Goal: Information Seeking & Learning: Learn about a topic

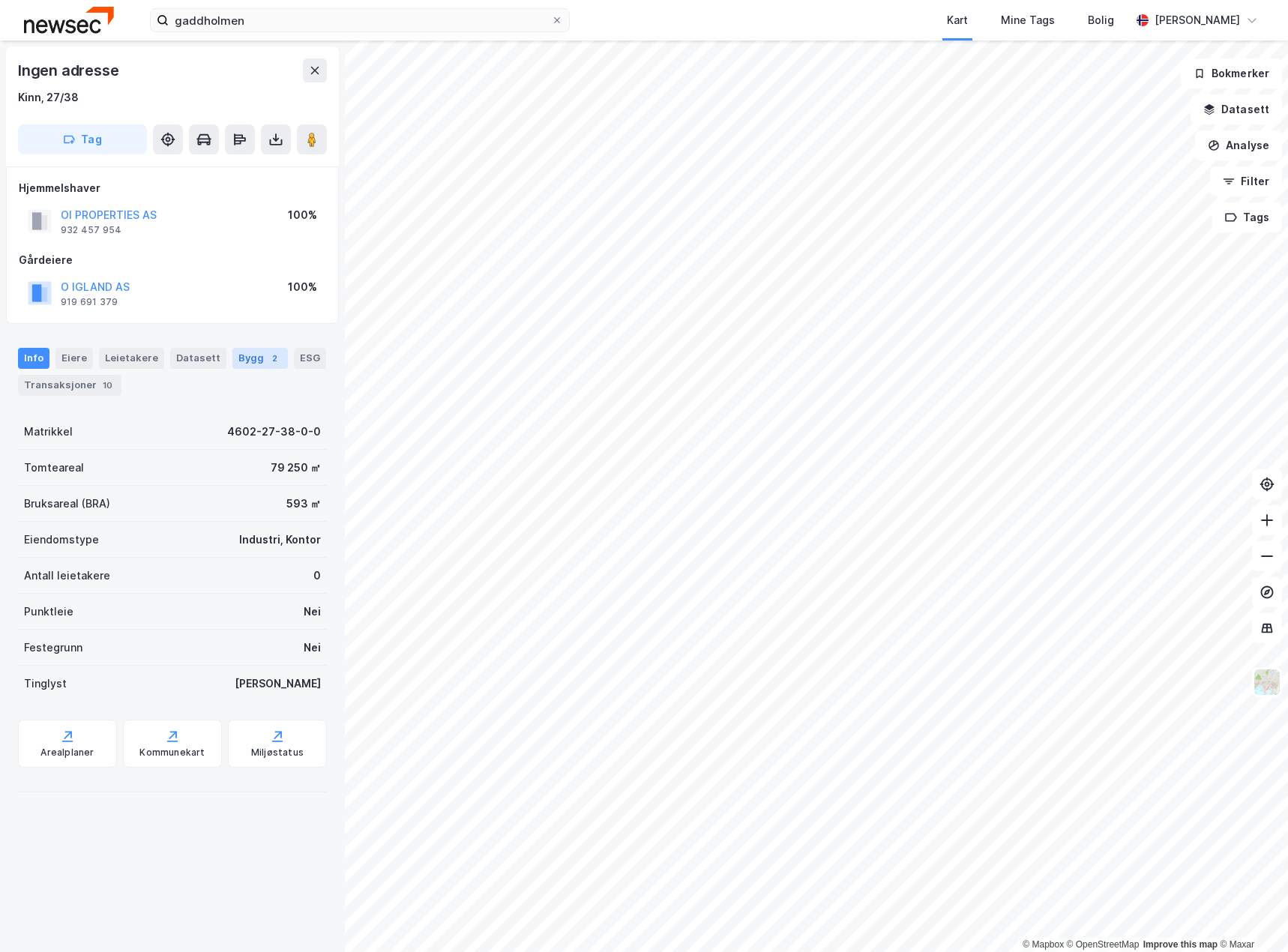
click at [242, 354] on div "Bygg 2" at bounding box center [260, 357] width 55 height 21
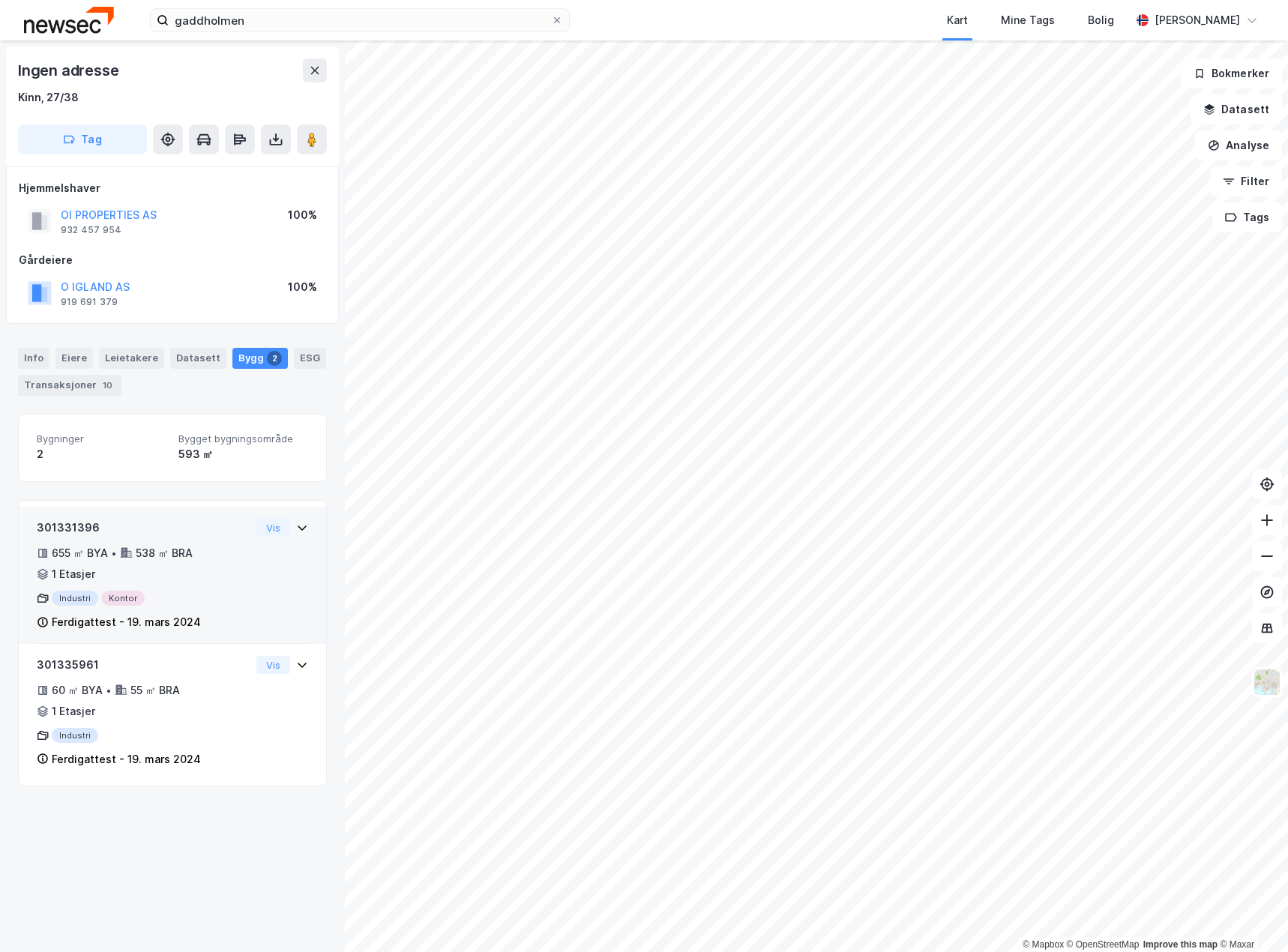
click at [244, 601] on div "301331396 655 ㎡ BYA • 538 ㎡ BRA • 1 Etasjer Industri Kontor Ferdigattest - [DAT…" at bounding box center [172, 582] width 271 height 125
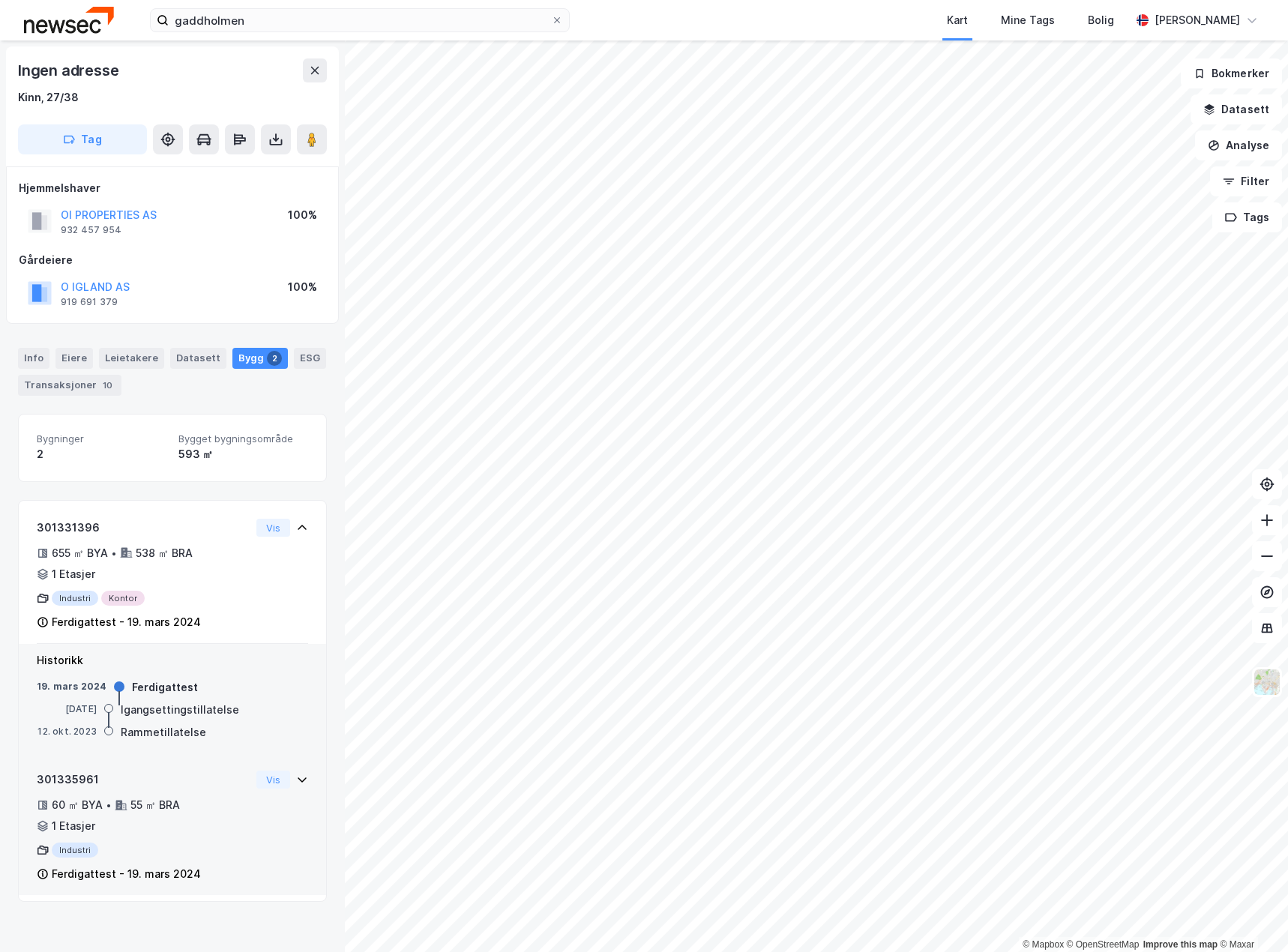
click at [192, 838] on div "301335961 60 ㎡ BYA • 55 ㎡ BRA • 1 Etasjer Industri Ferdigattest - [DATE]" at bounding box center [144, 827] width 214 height 112
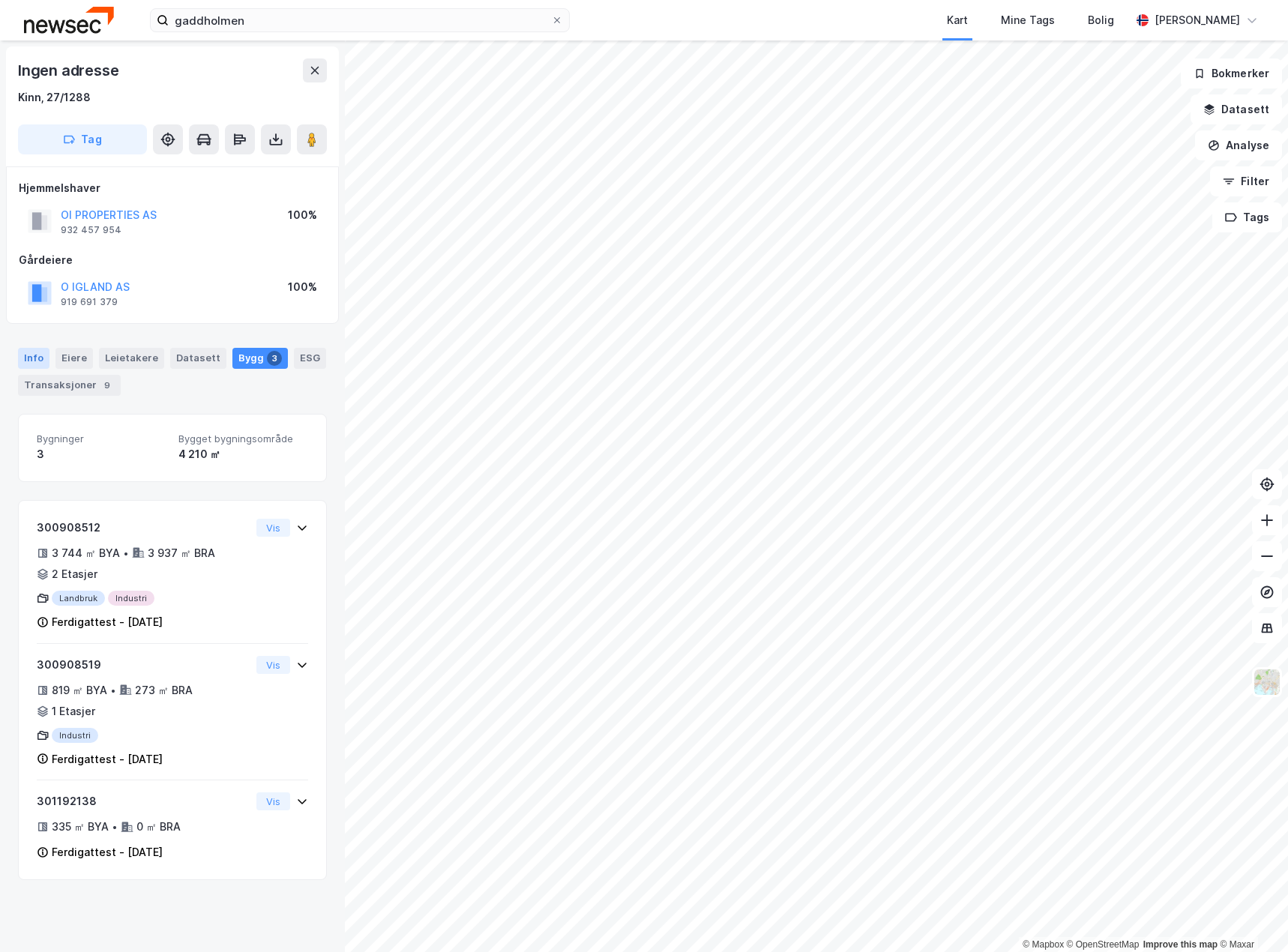
click at [35, 357] on div "Info" at bounding box center [34, 357] width 31 height 21
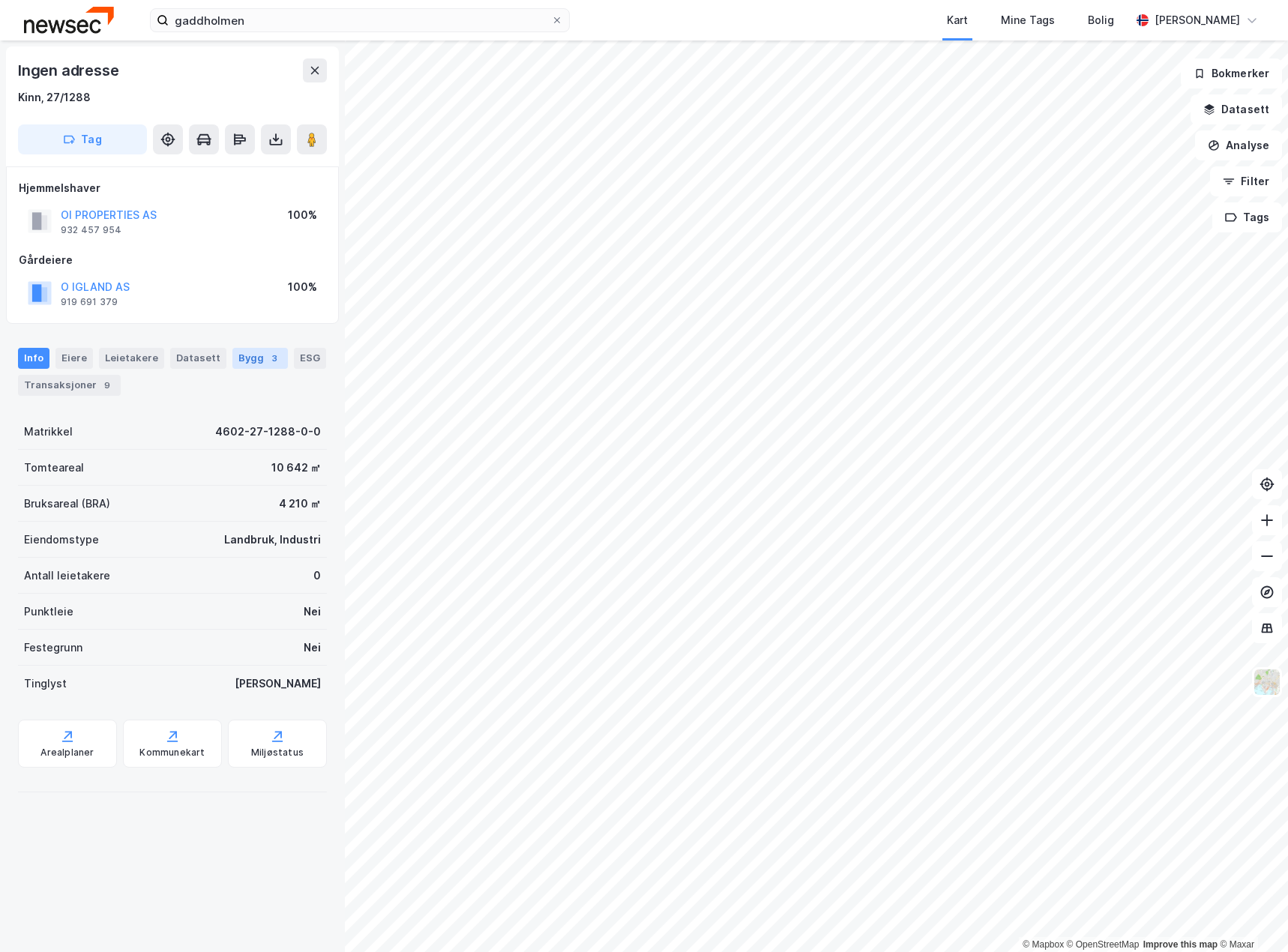
click at [252, 356] on div "Bygg 3" at bounding box center [260, 357] width 55 height 21
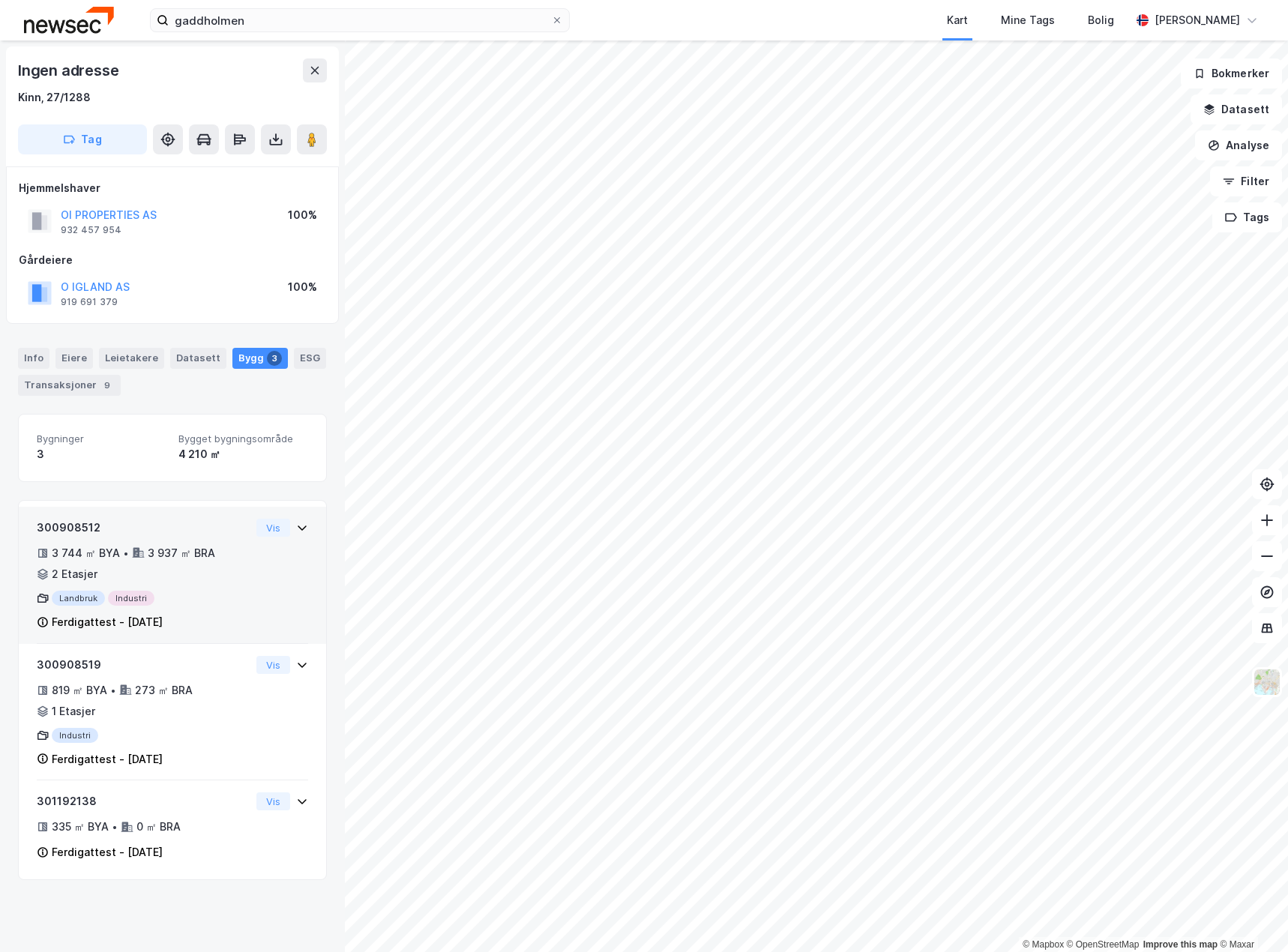
click at [246, 611] on div "300908512 3 744 ㎡ BYA • 3 937 ㎡ BRA • 2 Etasjer Landbruk Industri Ferdigattest …" at bounding box center [172, 582] width 271 height 125
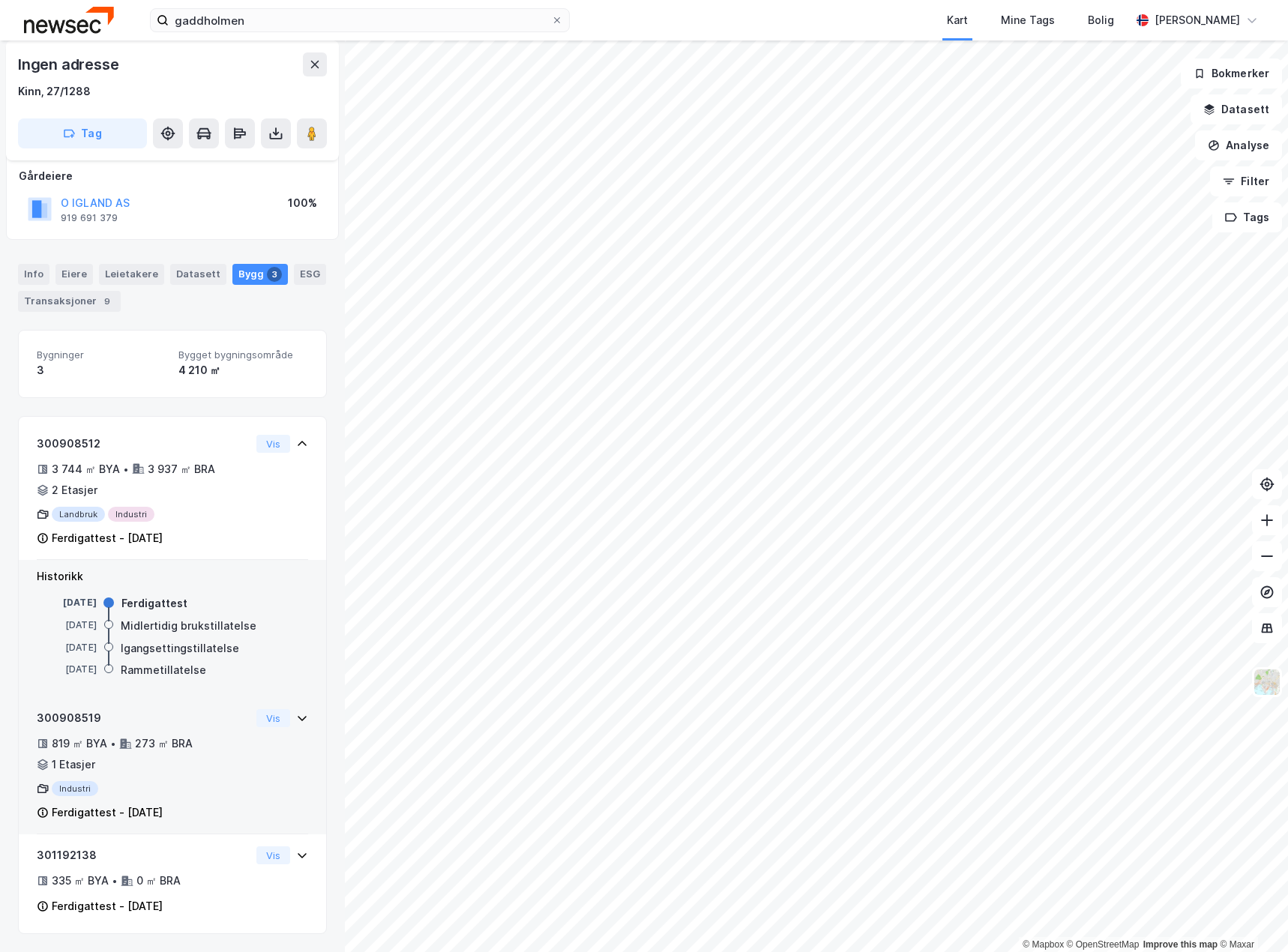
click at [217, 765] on div "819 ㎡ BYA • 273 ㎡ BRA • 1 Etasjer" at bounding box center [144, 753] width 214 height 39
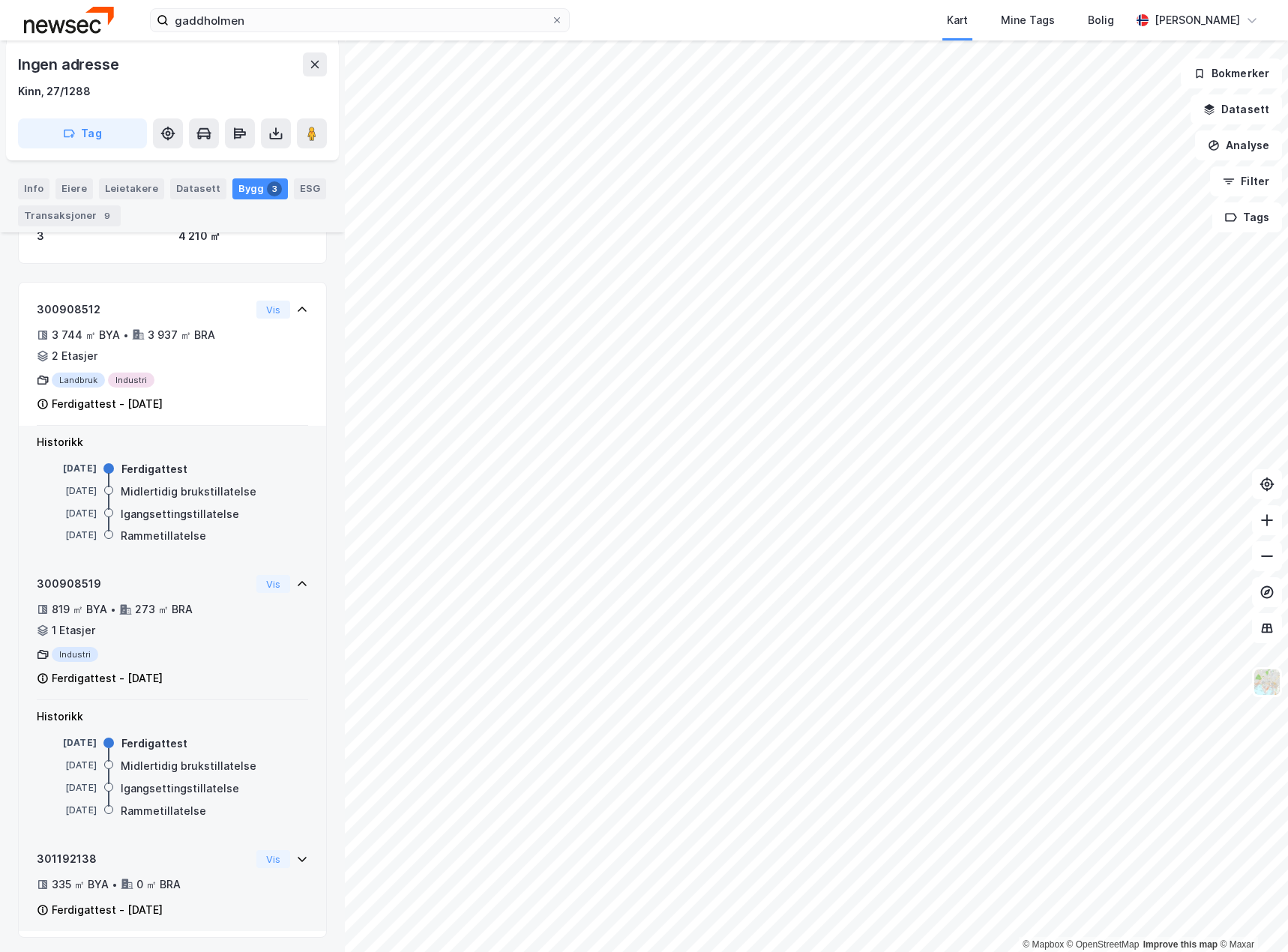
scroll to position [222, 0]
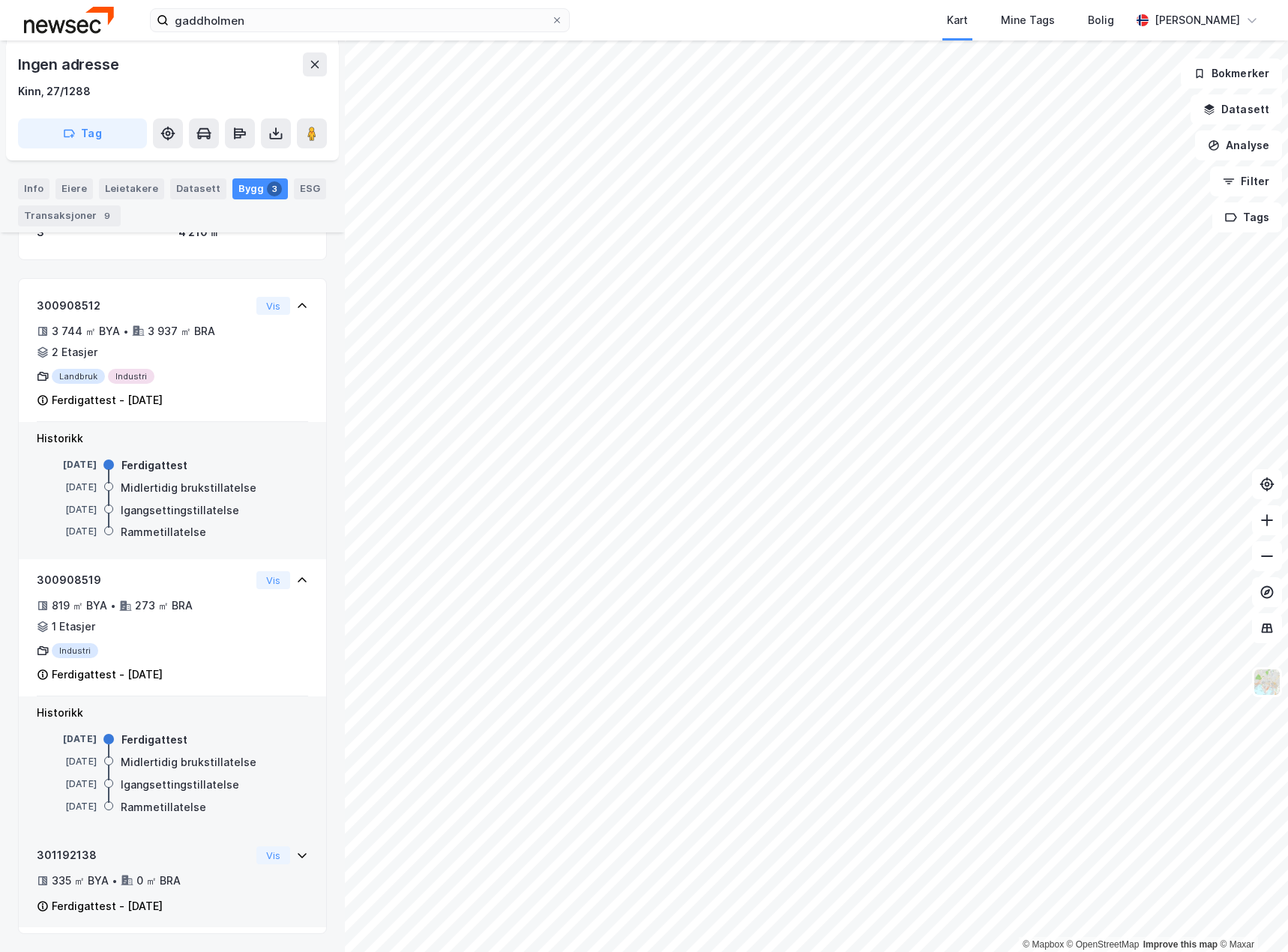
click at [196, 859] on div "301192138" at bounding box center [144, 855] width 214 height 18
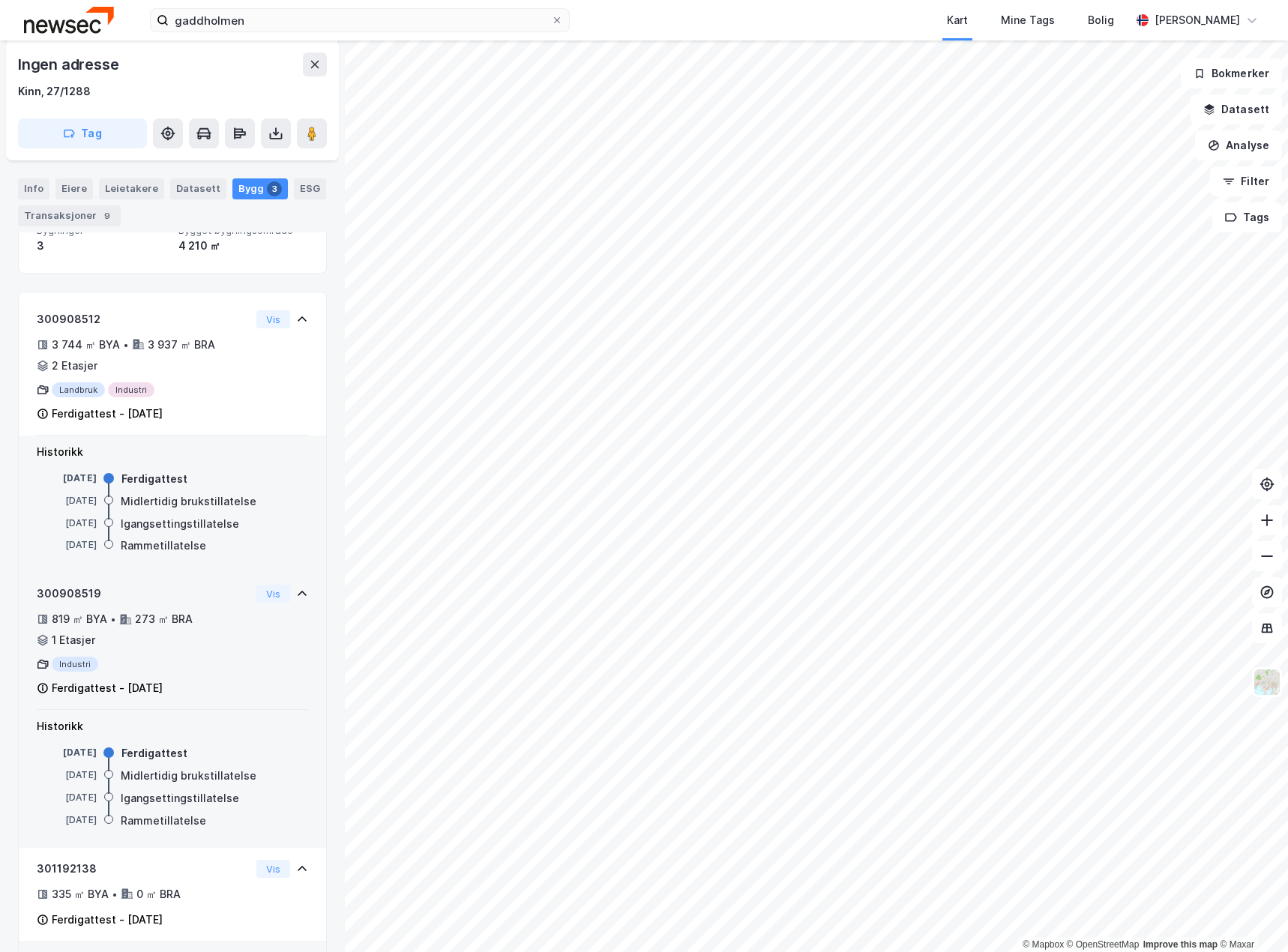
scroll to position [59, 0]
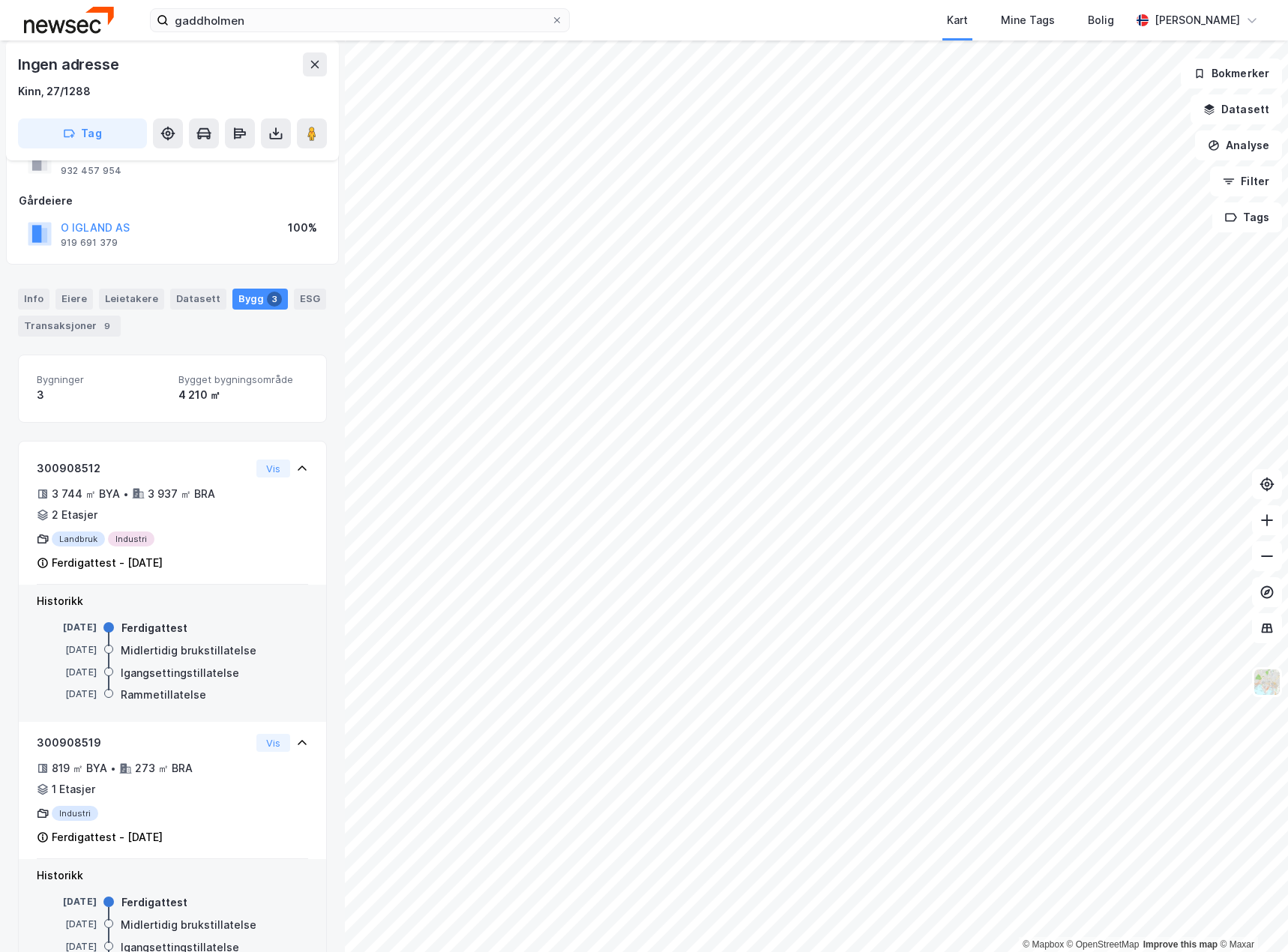
click at [37, 310] on div "Info [PERSON_NAME] Datasett Bygg 3 ESG Transaksjoner 9" at bounding box center [172, 313] width 309 height 48
click at [33, 299] on div "Info" at bounding box center [34, 299] width 31 height 21
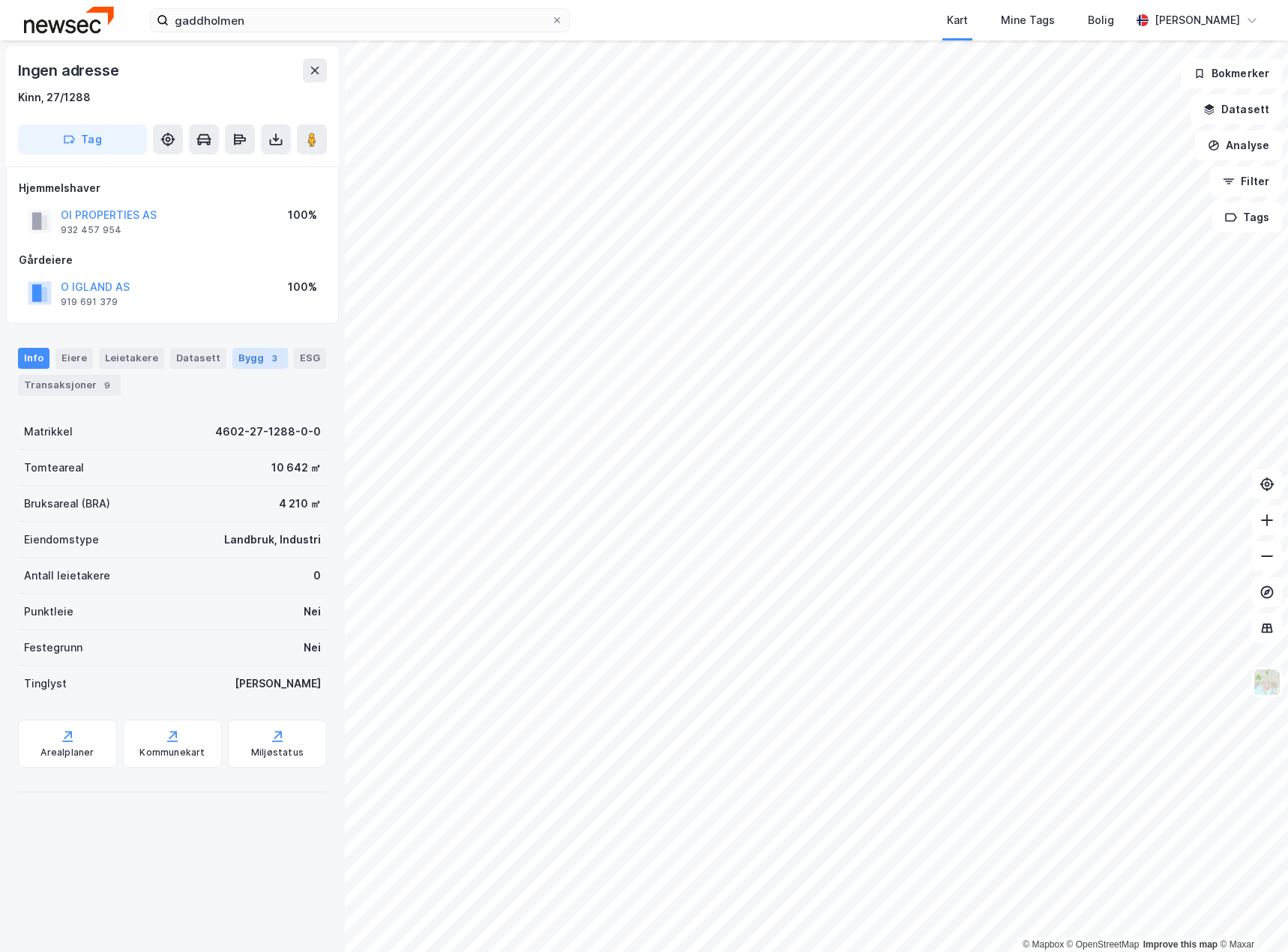
click at [245, 351] on div "Bygg 3" at bounding box center [260, 357] width 55 height 21
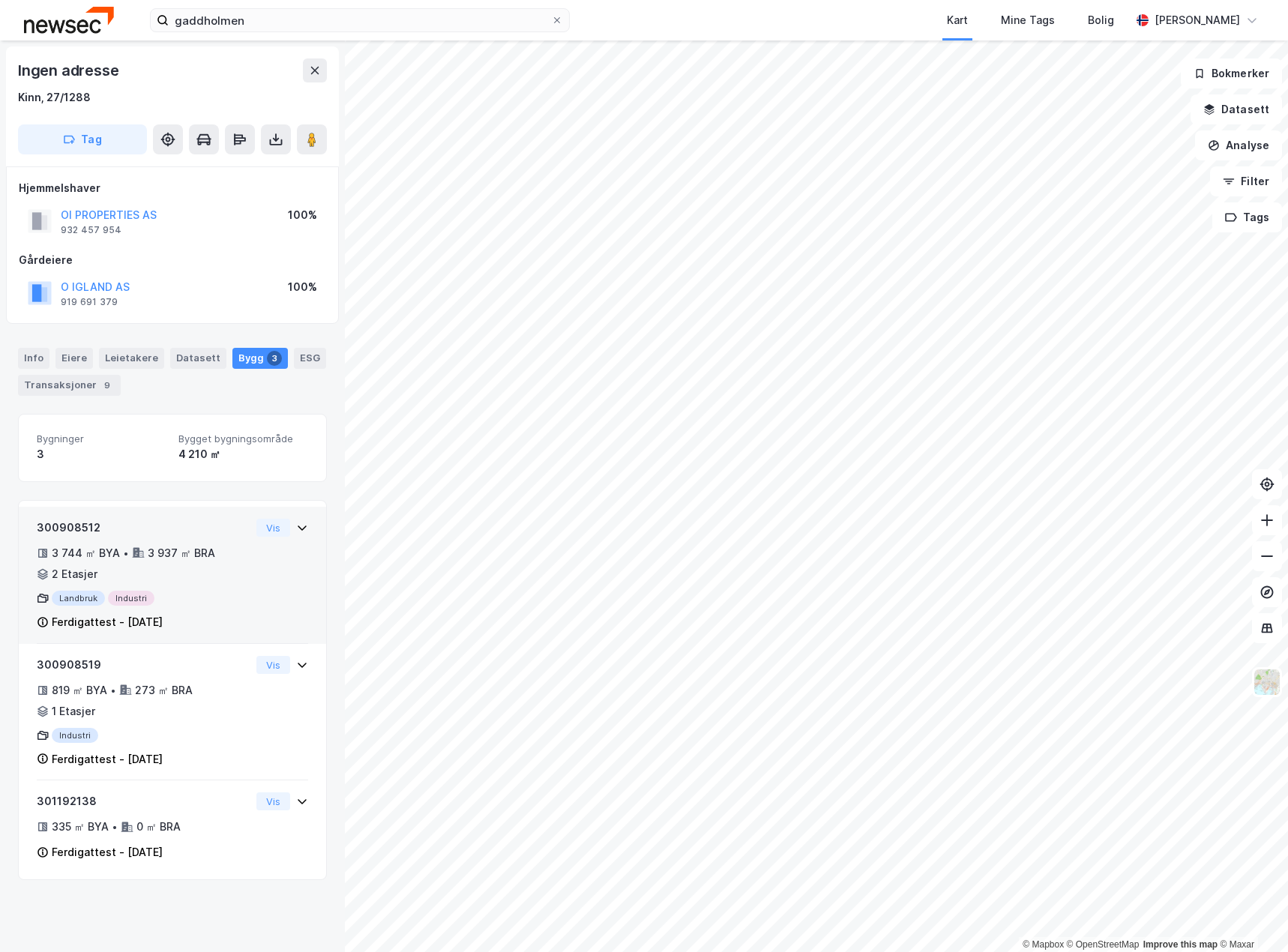
click at [237, 587] on div "300908512 3 744 ㎡ BYA • 3 937 ㎡ BRA • 2 Etasjer Landbruk Industri Ferdigattest …" at bounding box center [144, 575] width 214 height 112
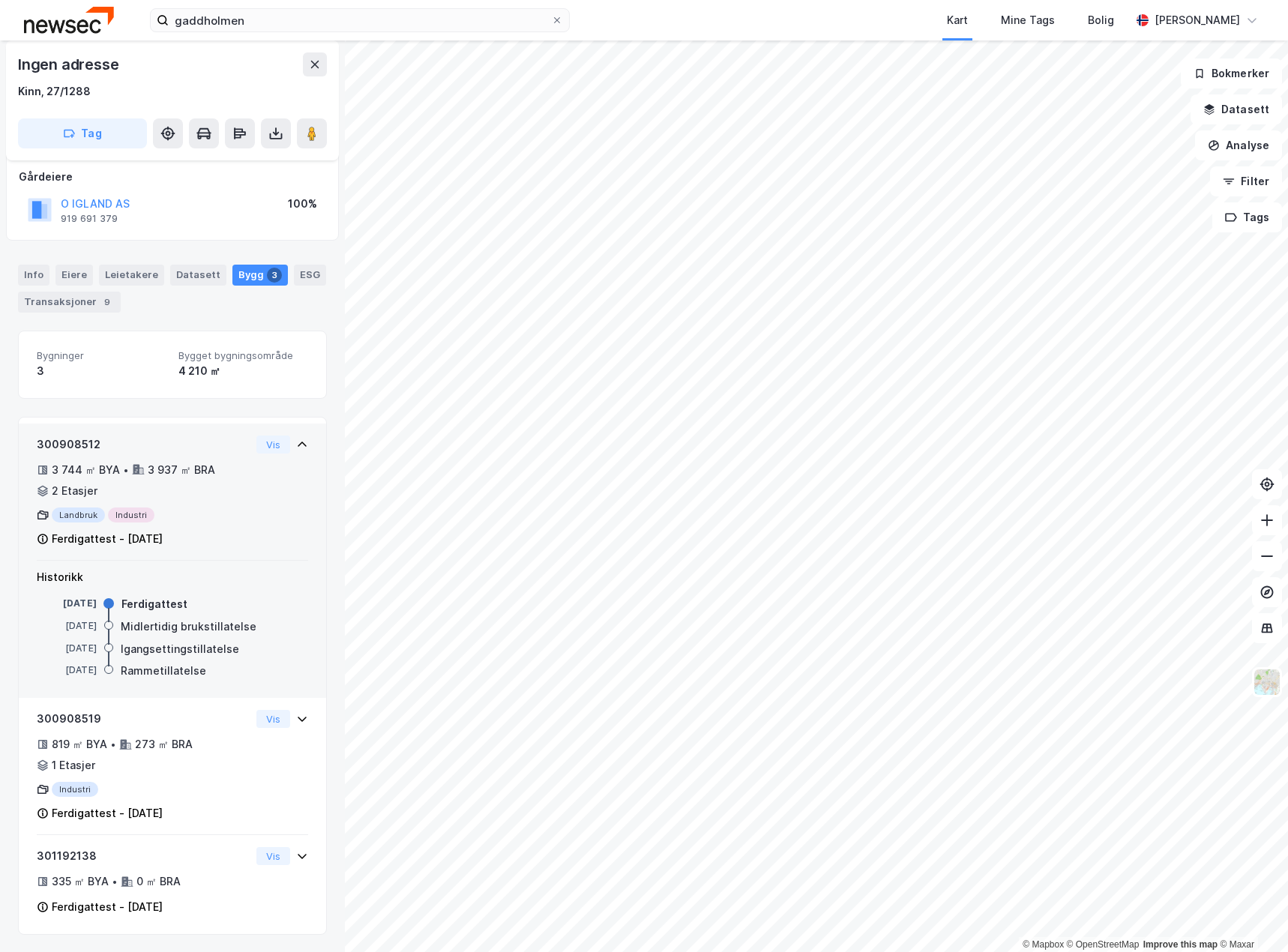
scroll to position [84, 0]
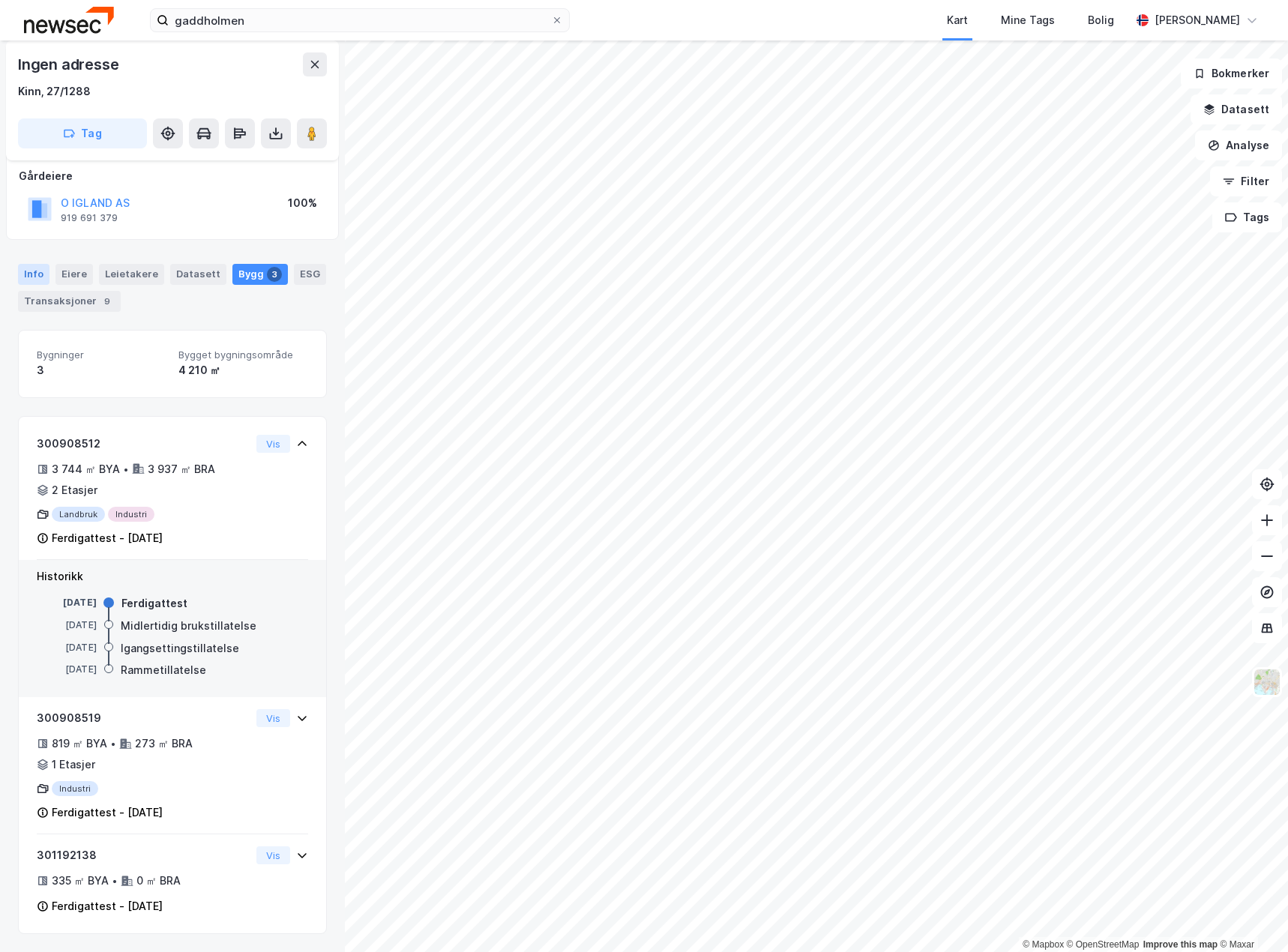
click at [26, 268] on div "Info" at bounding box center [34, 274] width 31 height 21
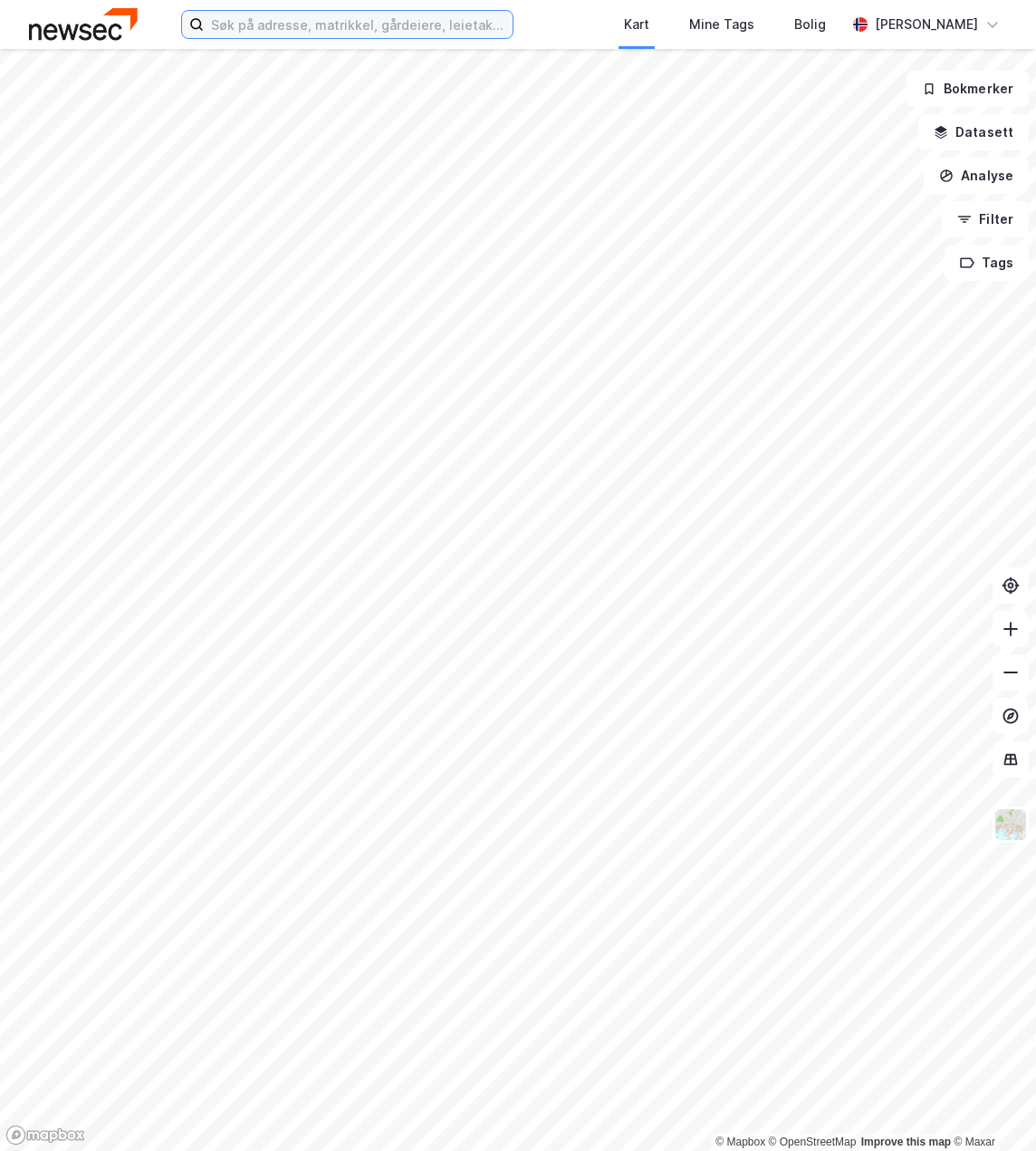
click at [365, 29] on input at bounding box center [358, 24] width 309 height 27
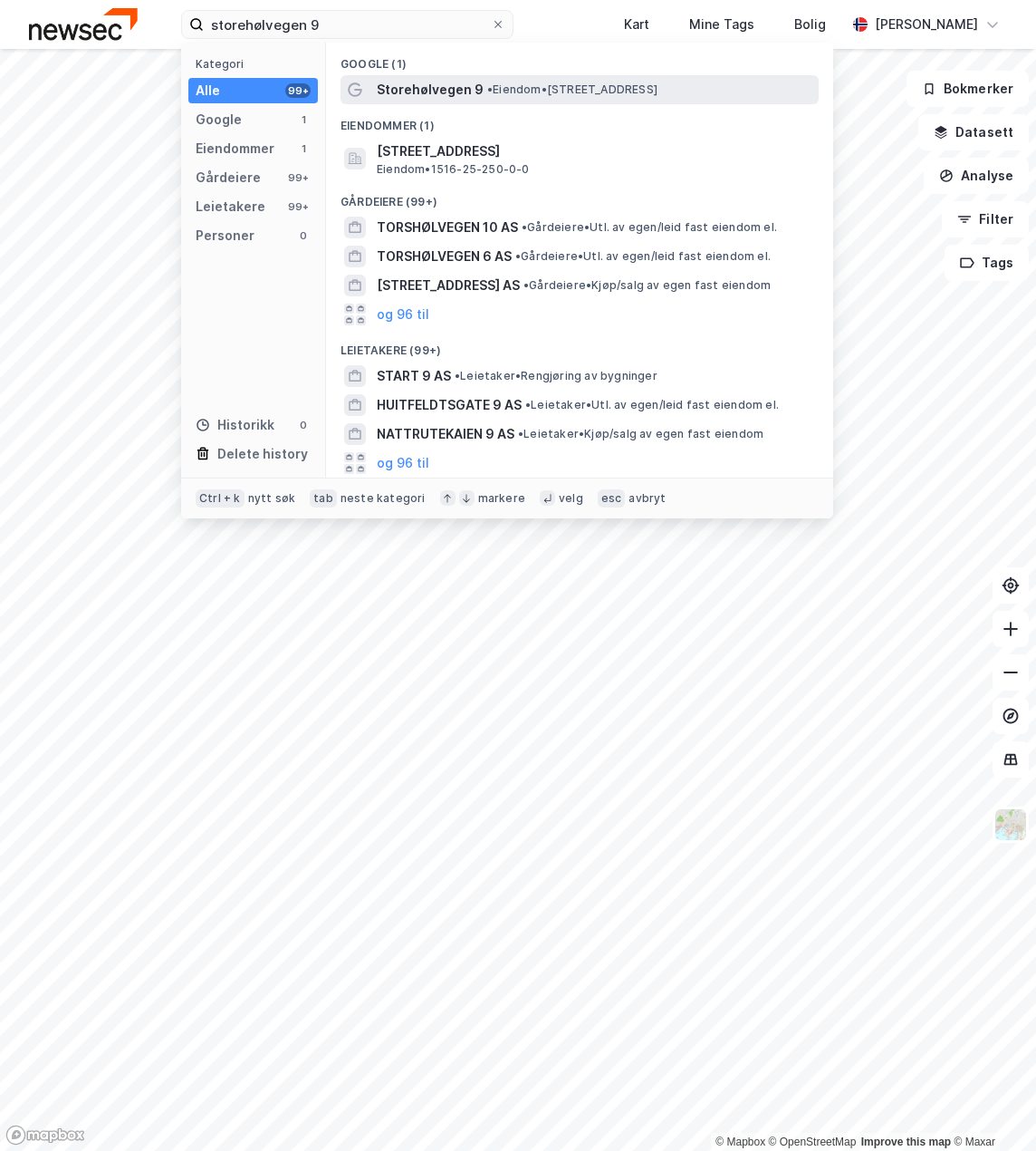
click at [518, 94] on span "• Eiendom • [STREET_ADDRESS]" at bounding box center [572, 90] width 171 height 15
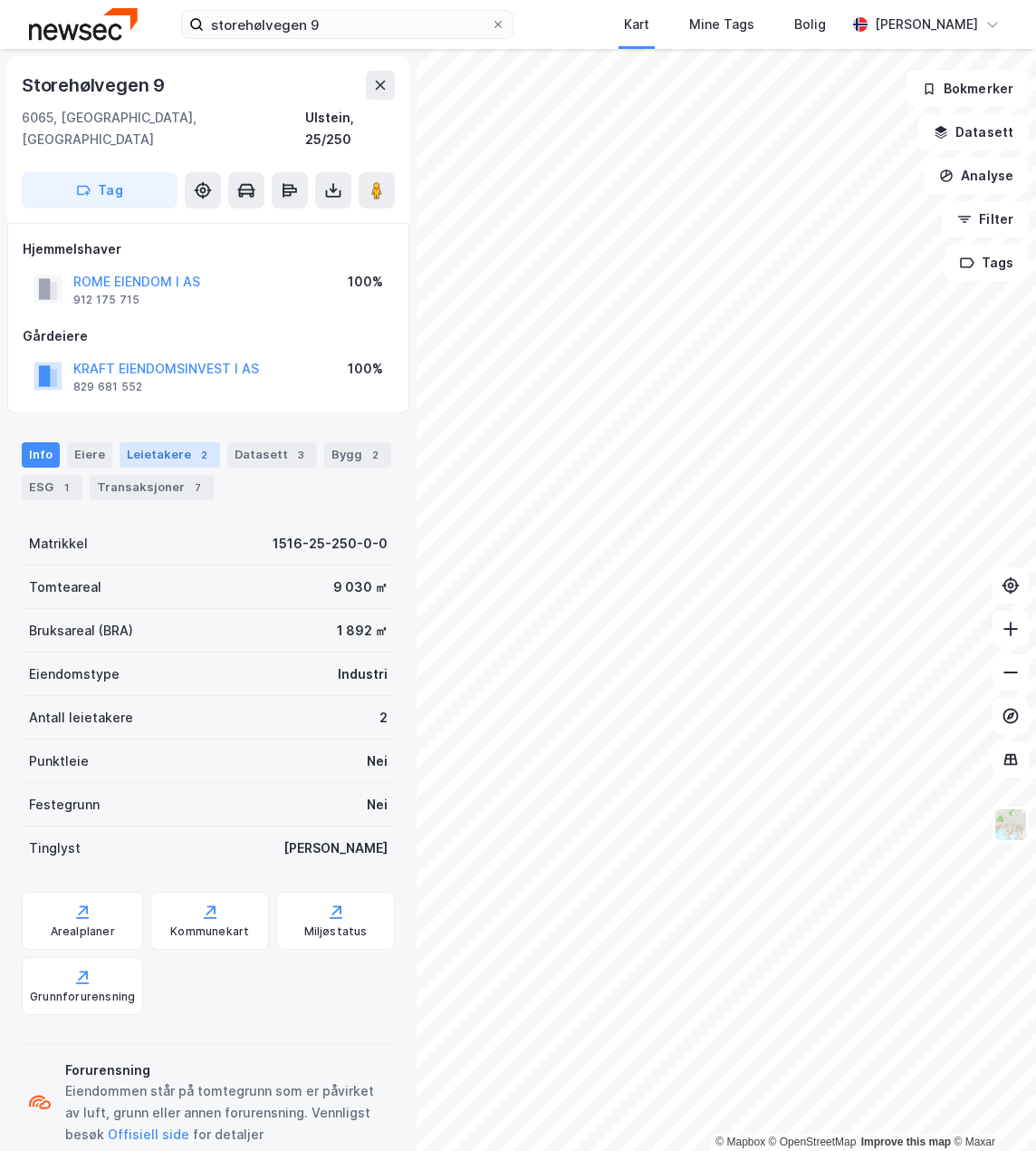
click at [183, 442] on div "Leietakere 2" at bounding box center [170, 454] width 101 height 25
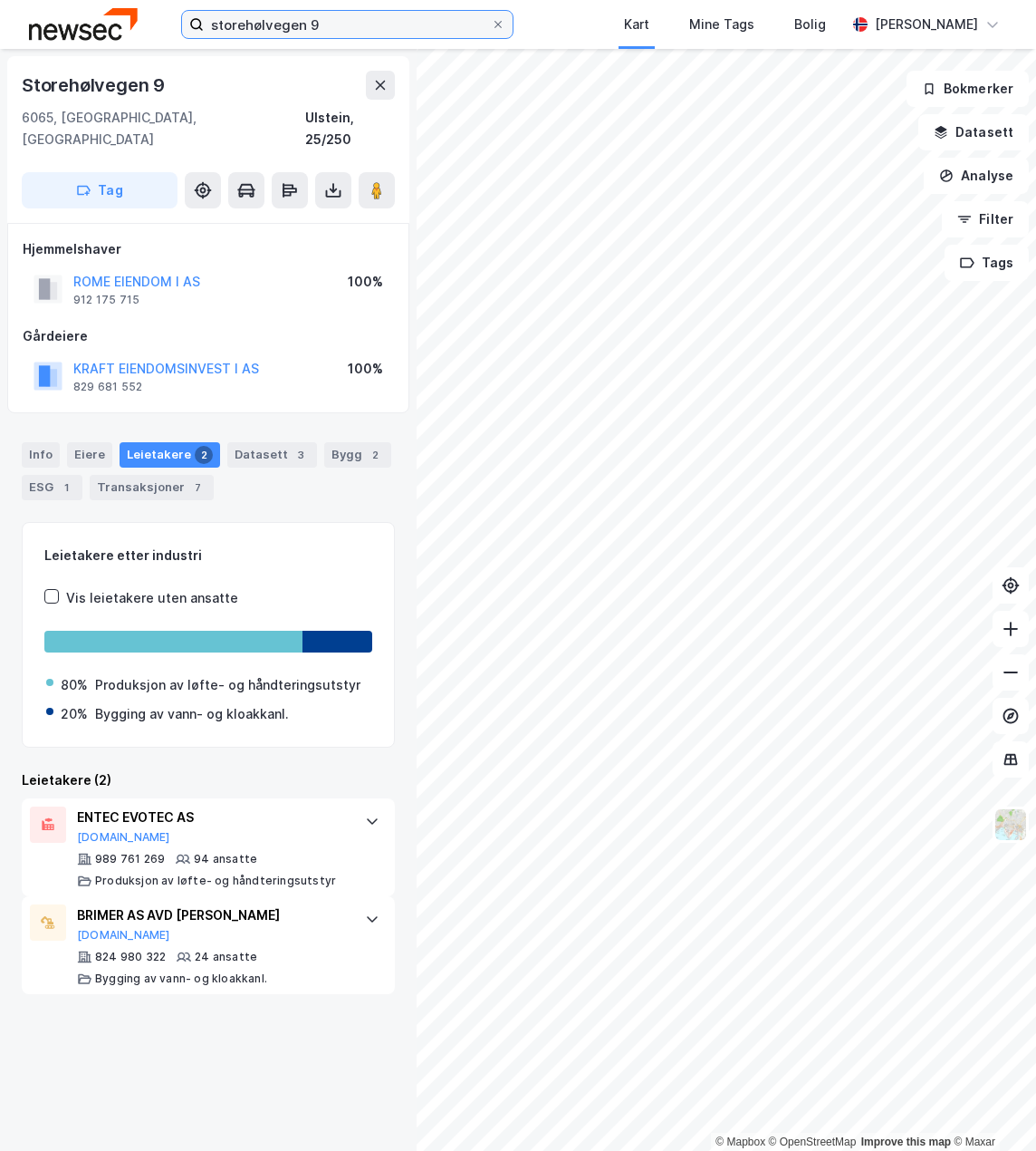
click at [311, 22] on input "storehølvegen 9" at bounding box center [347, 24] width 287 height 27
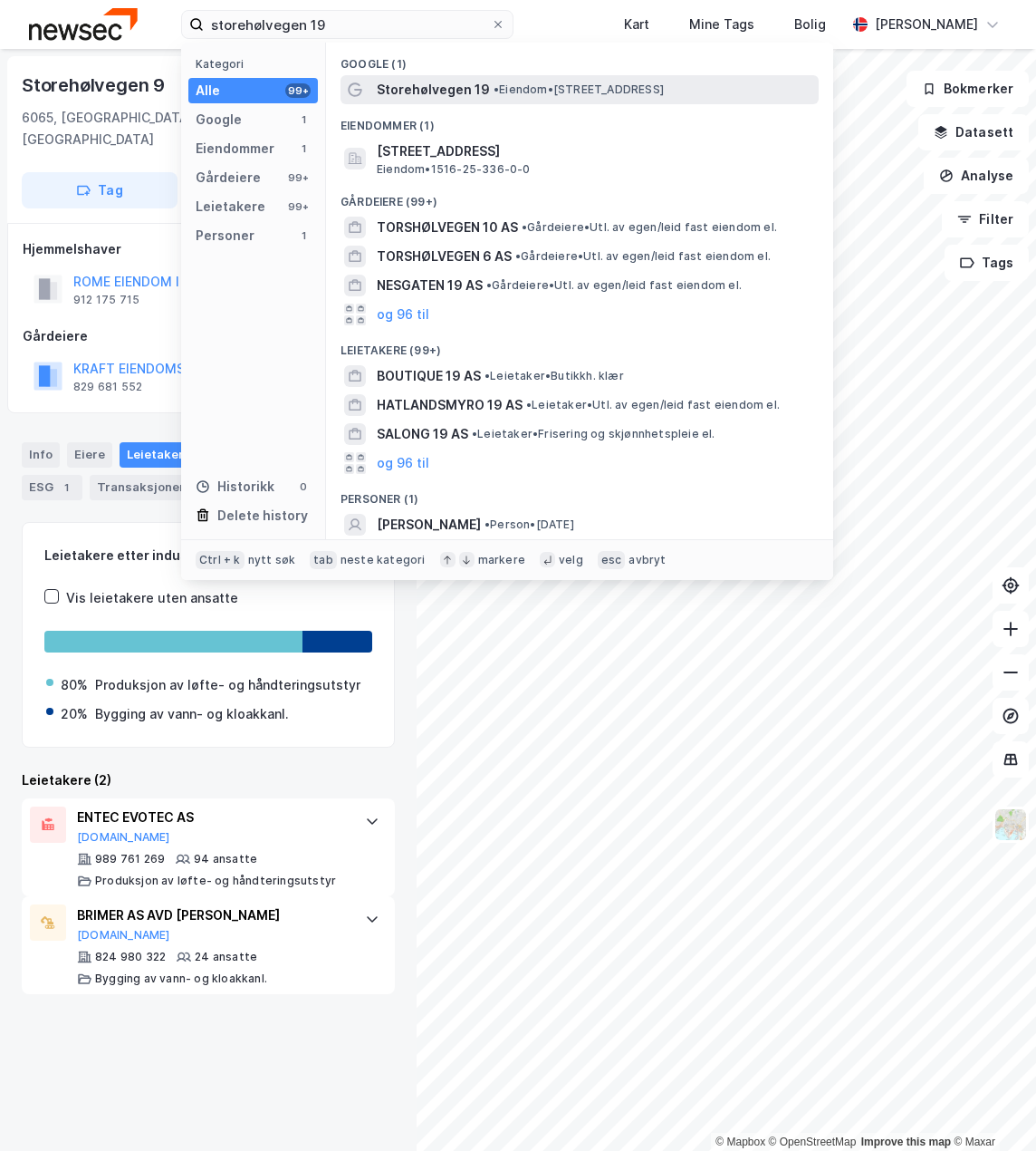
click at [543, 92] on span "• Eiendom • Storehølvegen 19, 6065 Ulsteinvik" at bounding box center [578, 90] width 171 height 15
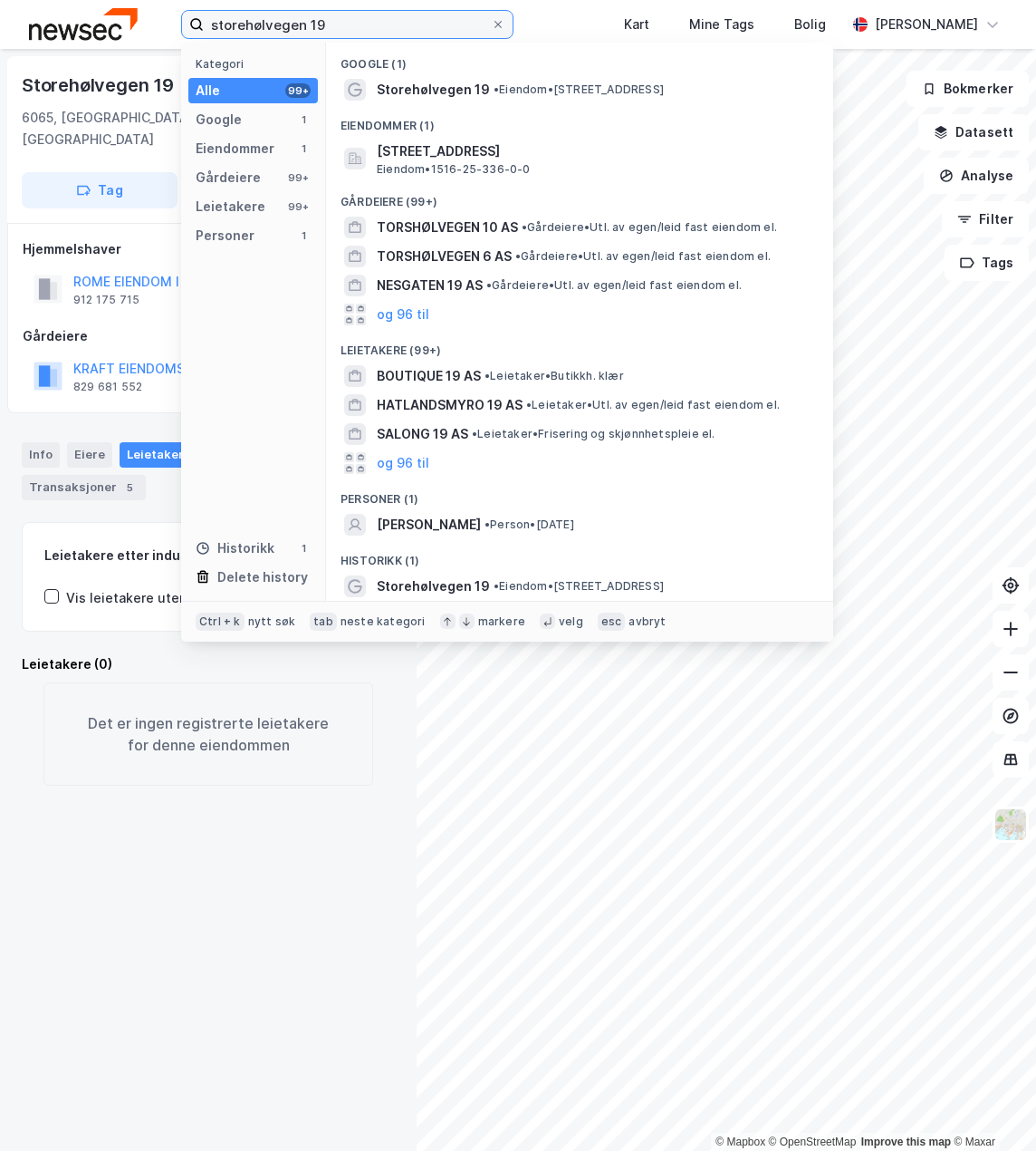
drag, startPoint x: 378, startPoint y: 25, endPoint x: -69, endPoint y: 62, distance: 448.5
click at [0, 62] on html "storehølvegen 19 Kategori Alle 99+ Google 1 Eiendommer 1 Gårdeiere 99+ Leietake…" at bounding box center [518, 576] width 1036 height 1151
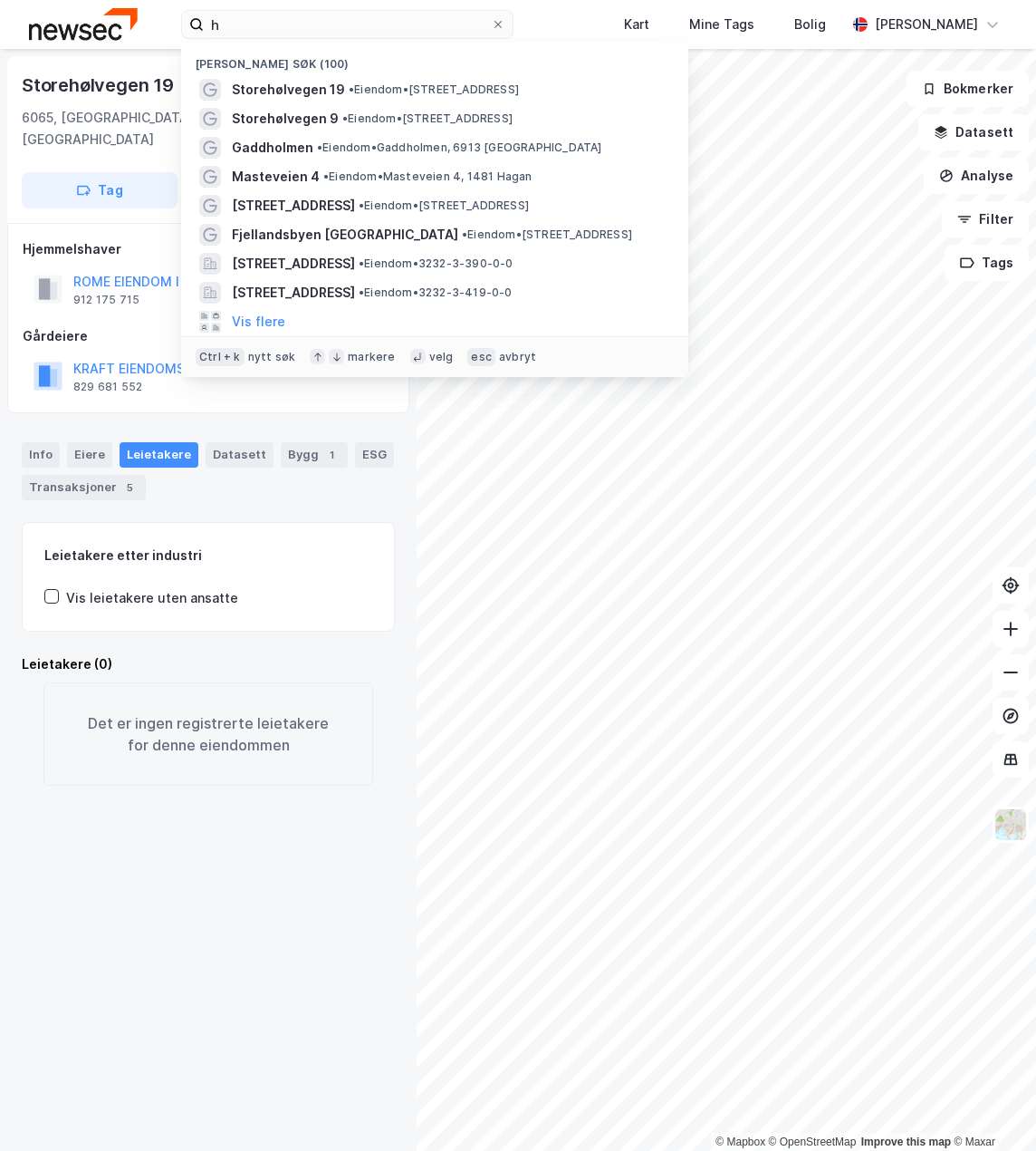
click at [96, 902] on div "Storehølvegen 19 6065, Ulsteinvik, Møre Og Romsdal Ulstein, 25/336 Tag Hjemmels…" at bounding box center [208, 599] width 417 height 1102
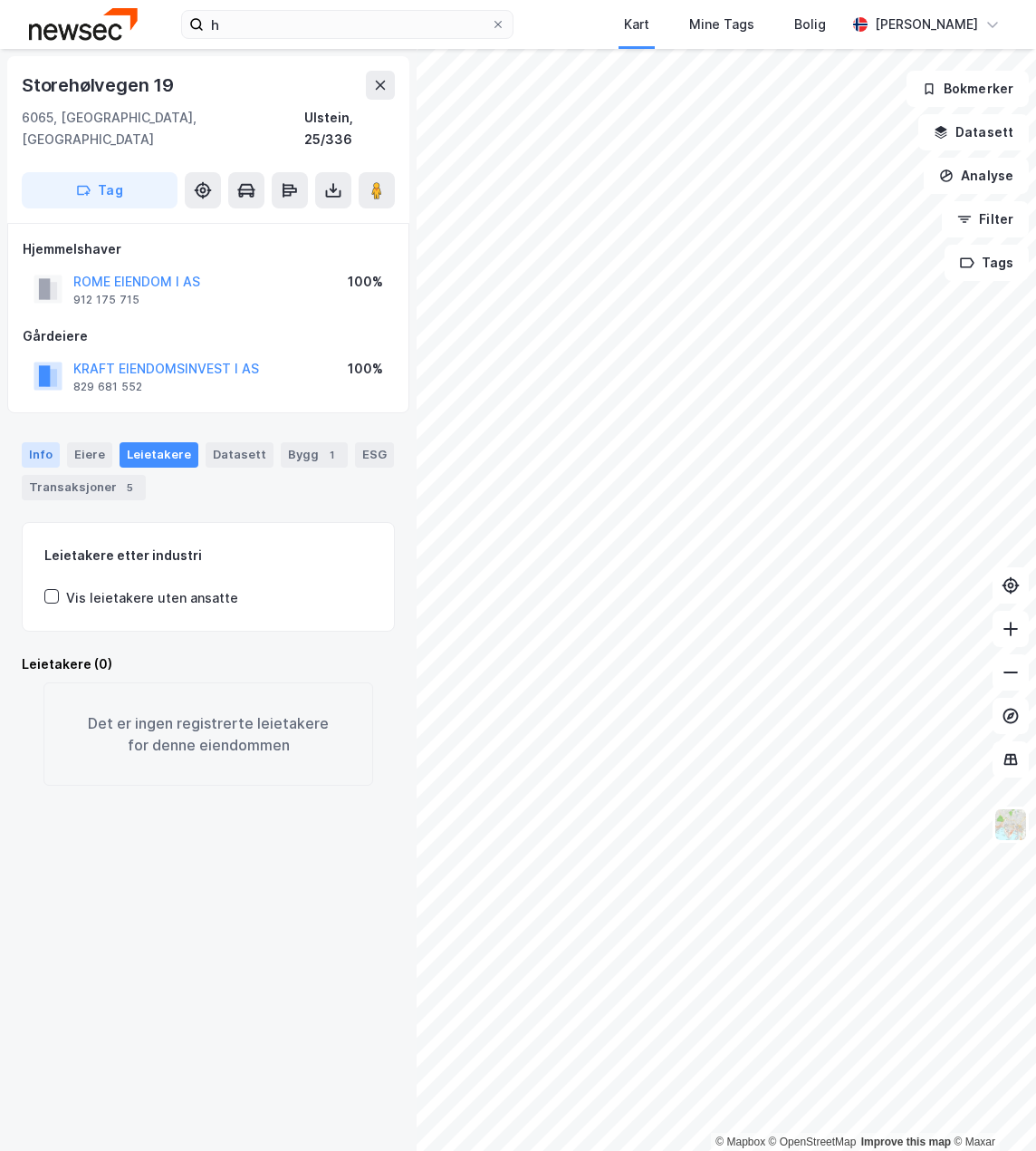
click at [40, 442] on div "Info" at bounding box center [41, 454] width 38 height 25
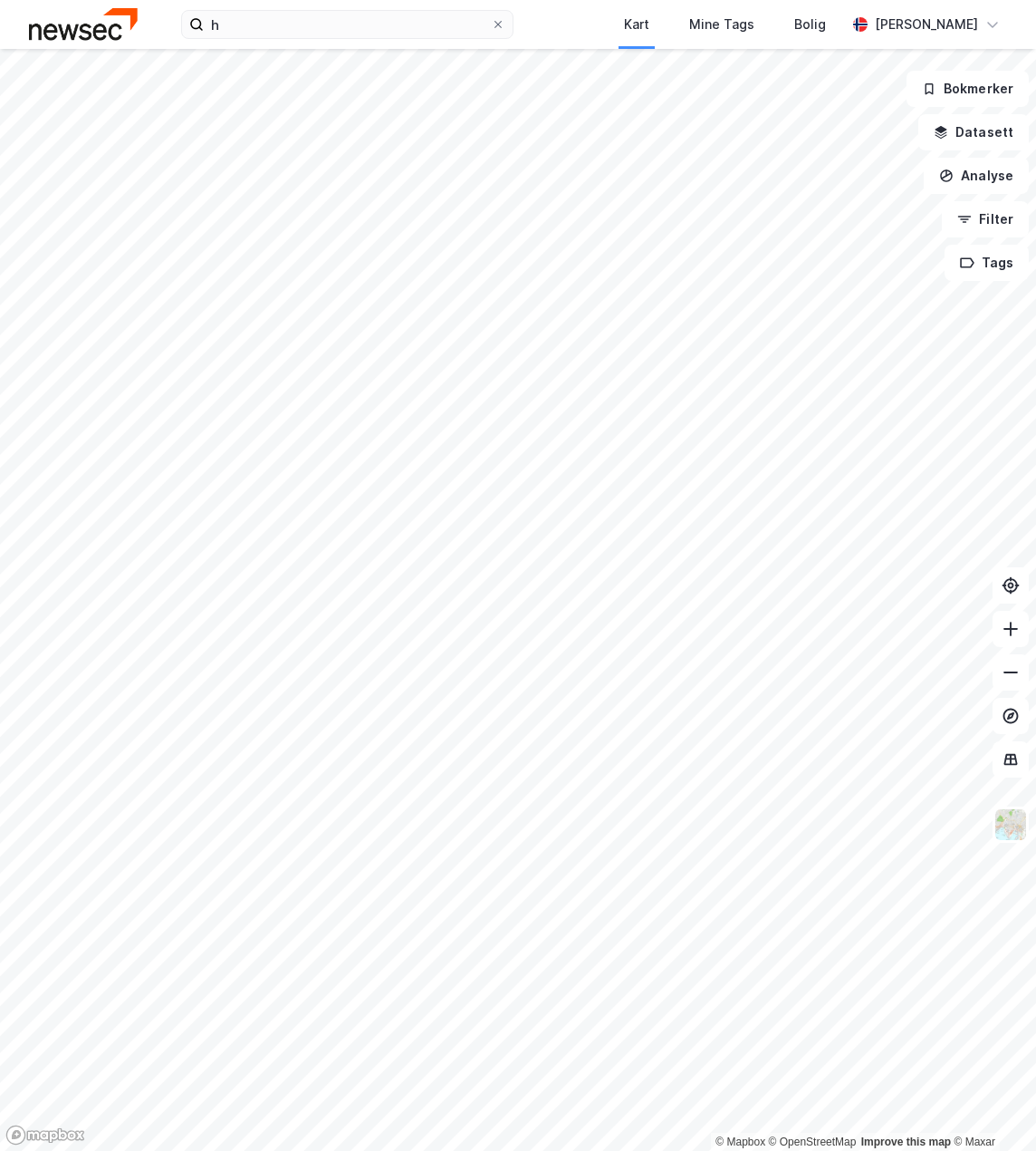
click at [348, 40] on div "h Kart Mine Tags Bolig Marianne Wamnes" at bounding box center [518, 24] width 1036 height 49
click at [339, 29] on input "h" at bounding box center [347, 24] width 287 height 27
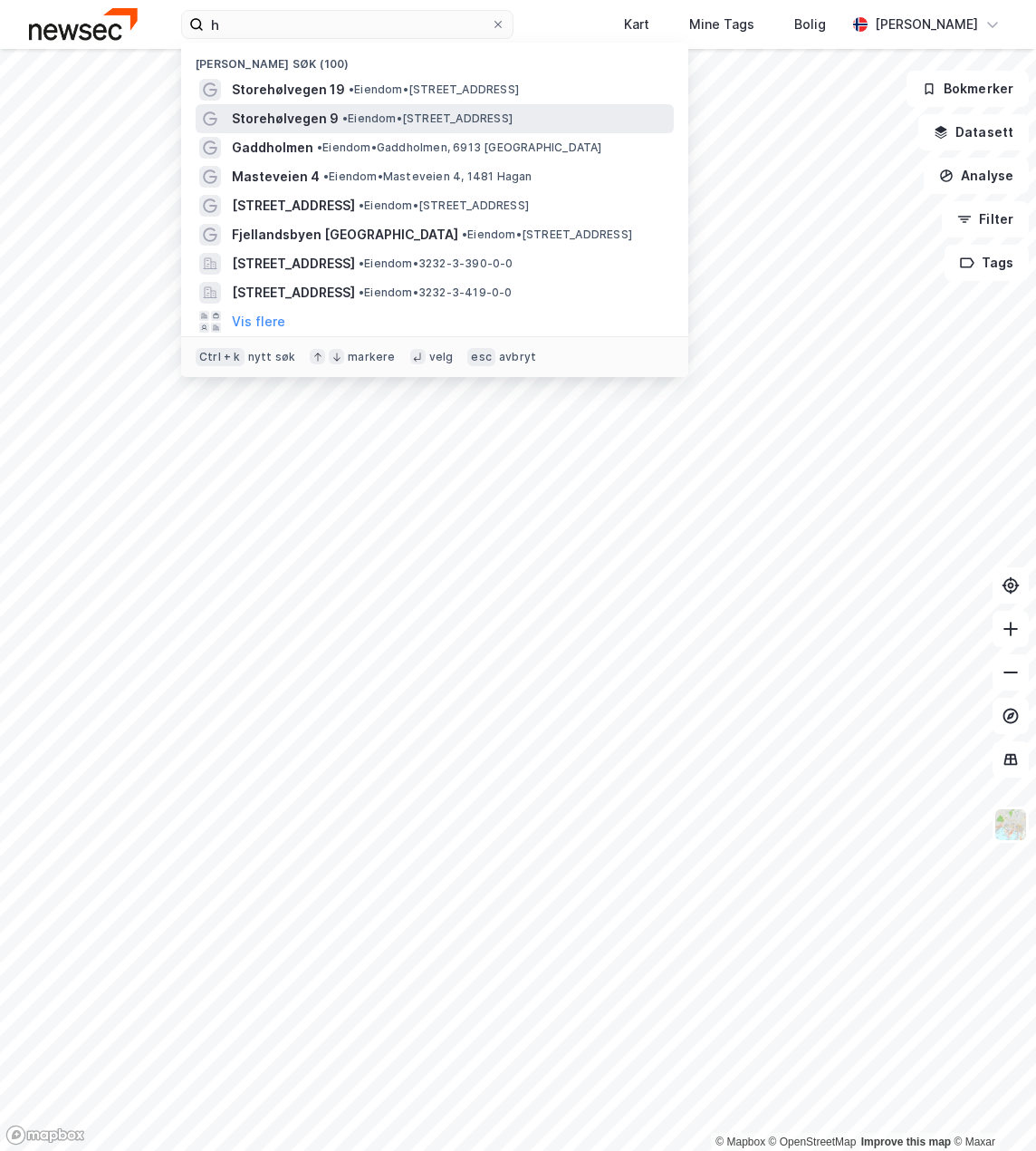
click at [448, 121] on span "• Eiendom • Storehølvegen 9, 6065 Ulsteinvik" at bounding box center [427, 119] width 171 height 15
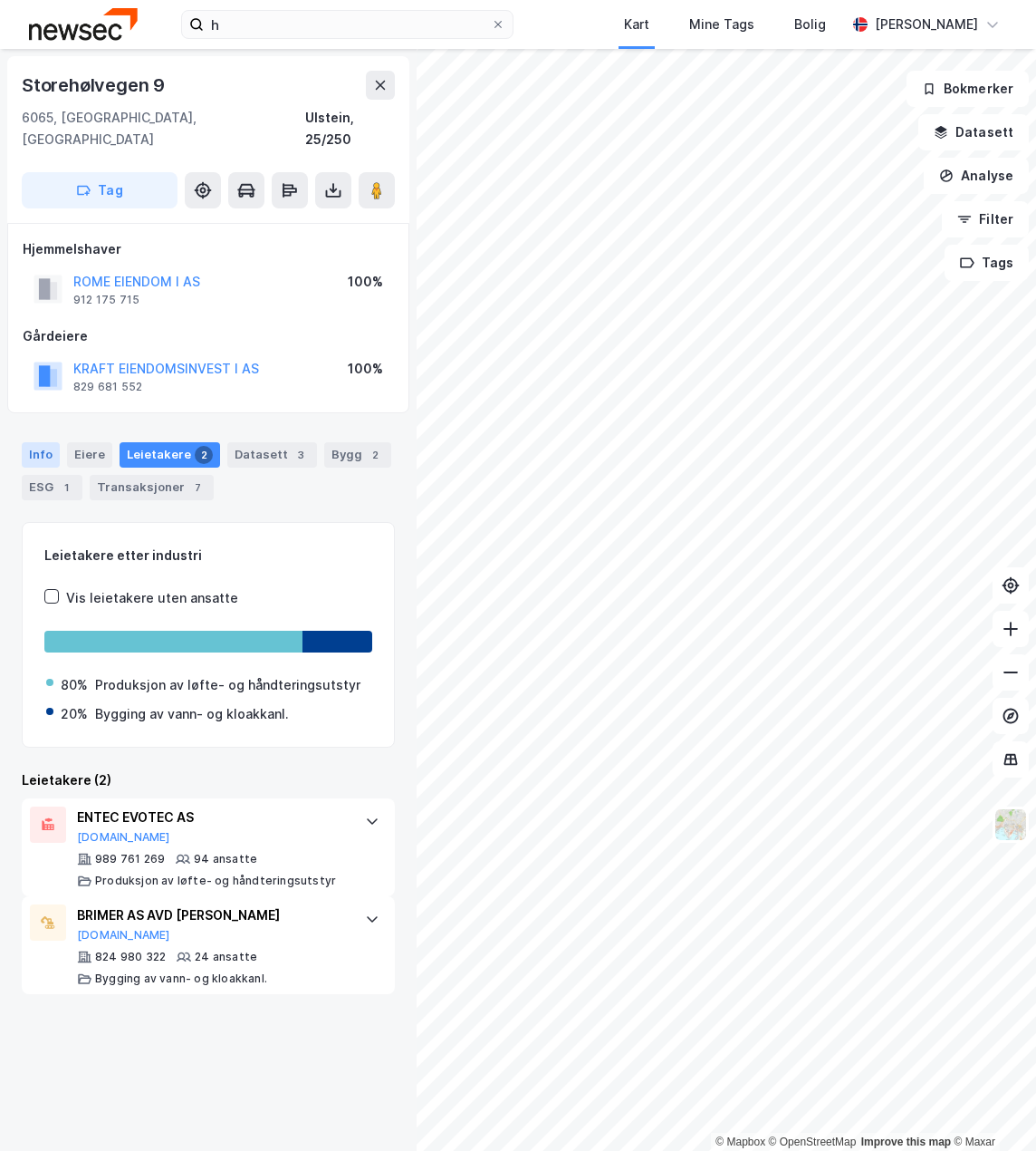
click at [28, 442] on div "Info" at bounding box center [41, 454] width 38 height 25
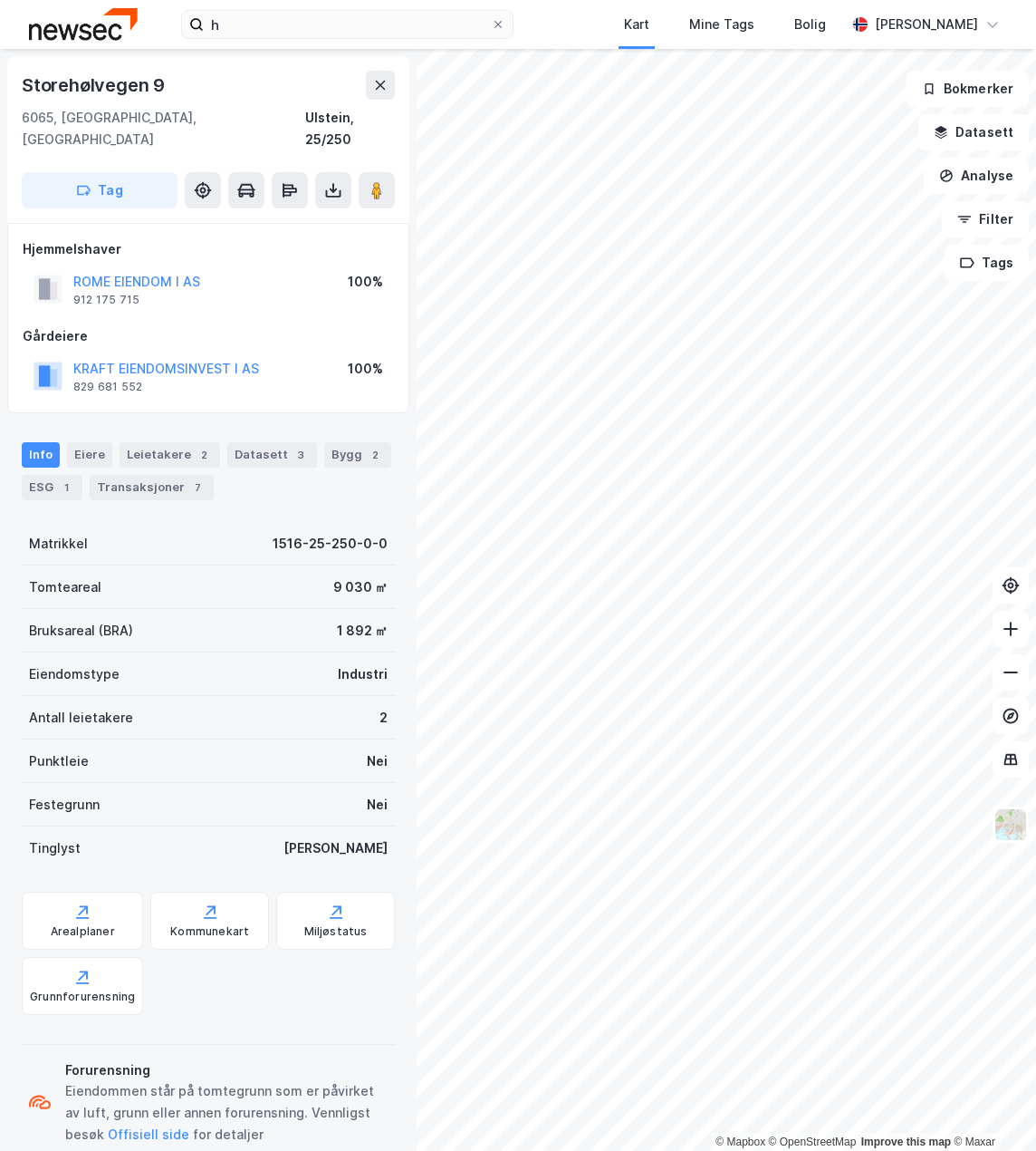
click at [320, 7] on div "h Kart Mine Tags Bolig Marianne Wamnes" at bounding box center [518, 24] width 1036 height 49
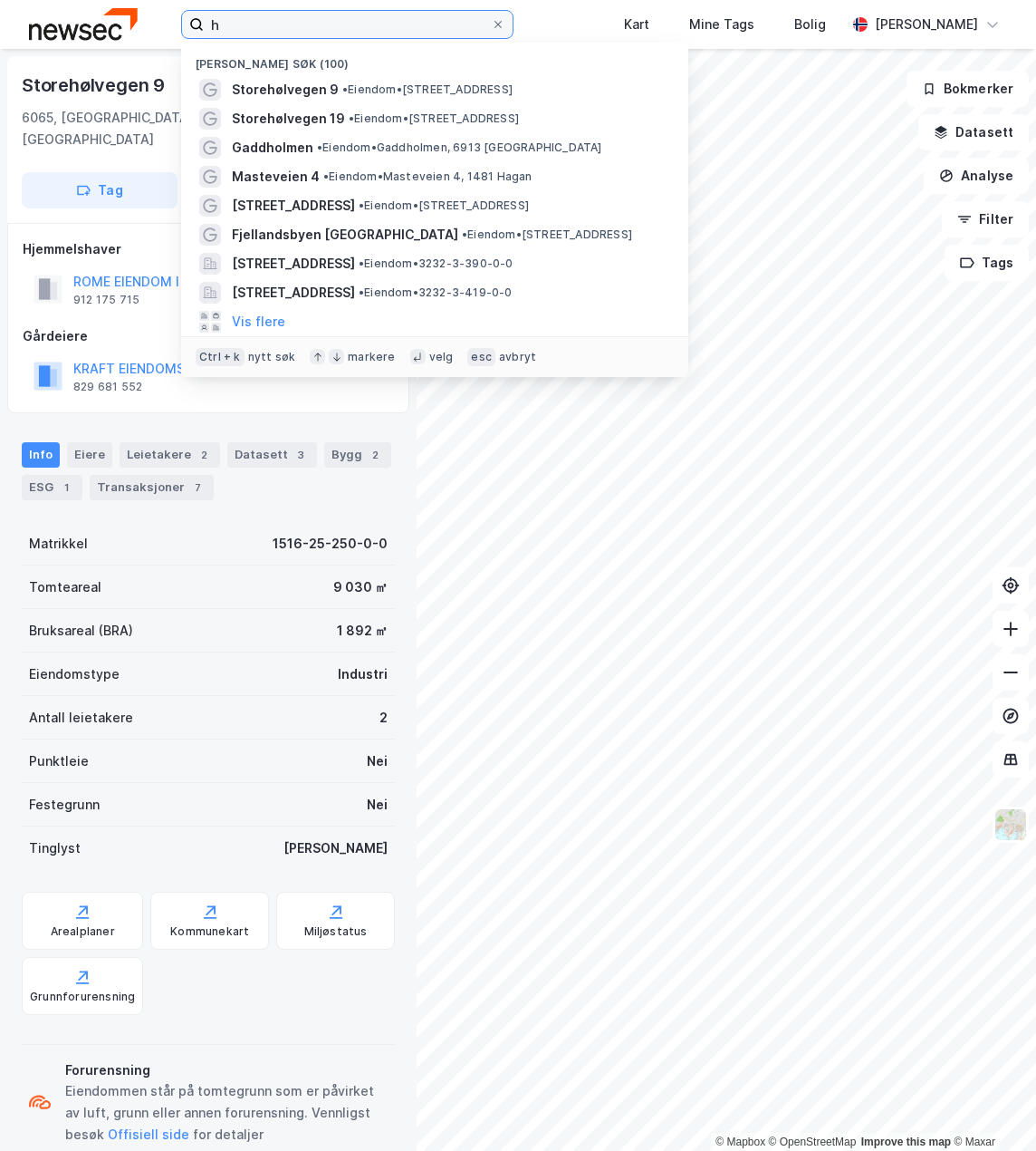
drag, startPoint x: 295, startPoint y: 23, endPoint x: 208, endPoint y: 23, distance: 87.0
click at [208, 23] on input "h" at bounding box center [347, 24] width 287 height 27
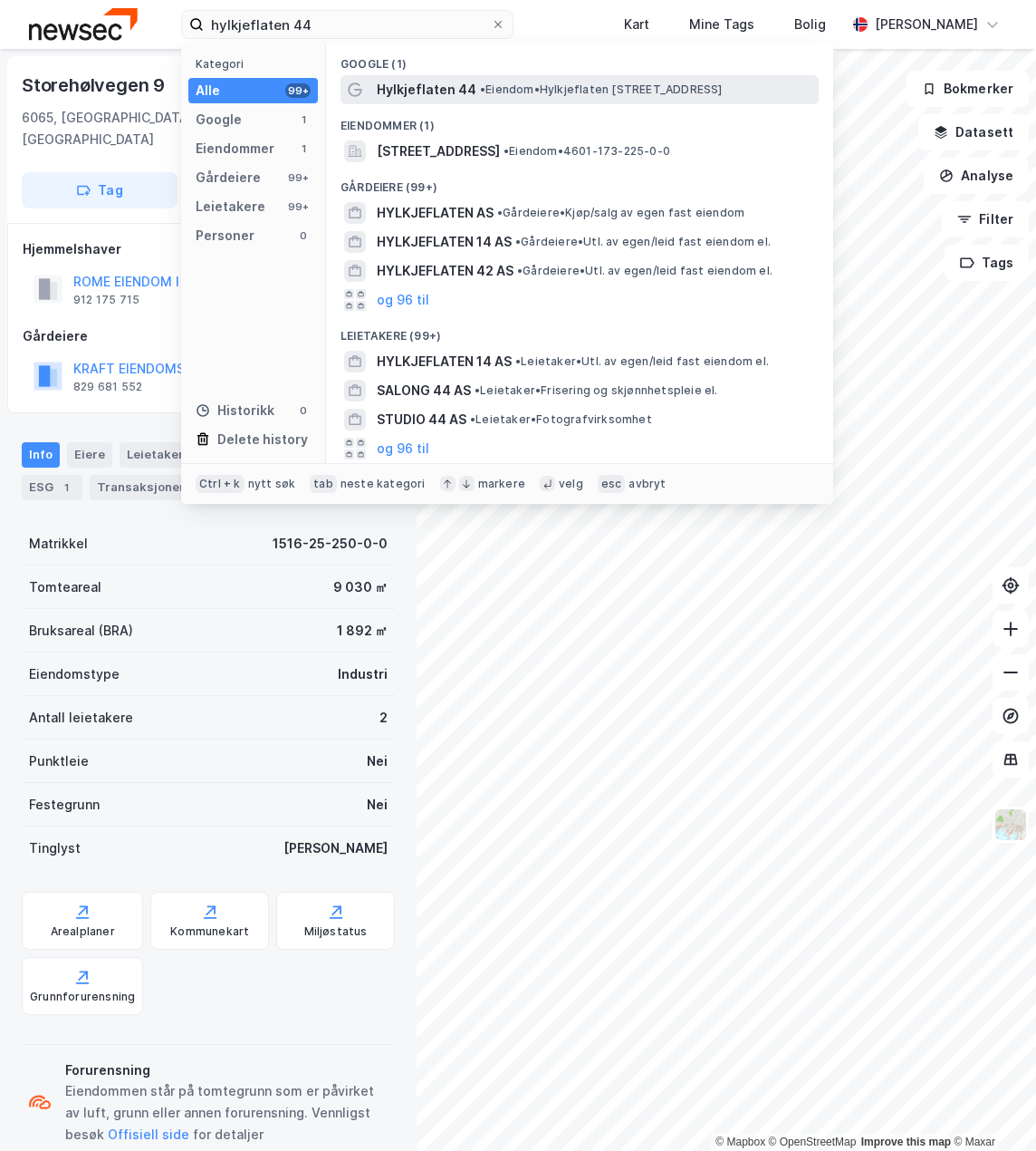
click at [641, 99] on div "Hylkjeflaten 44 • Eiendom • Hylkjeflaten 44, 5109 Hylkje" at bounding box center [596, 90] width 439 height 22
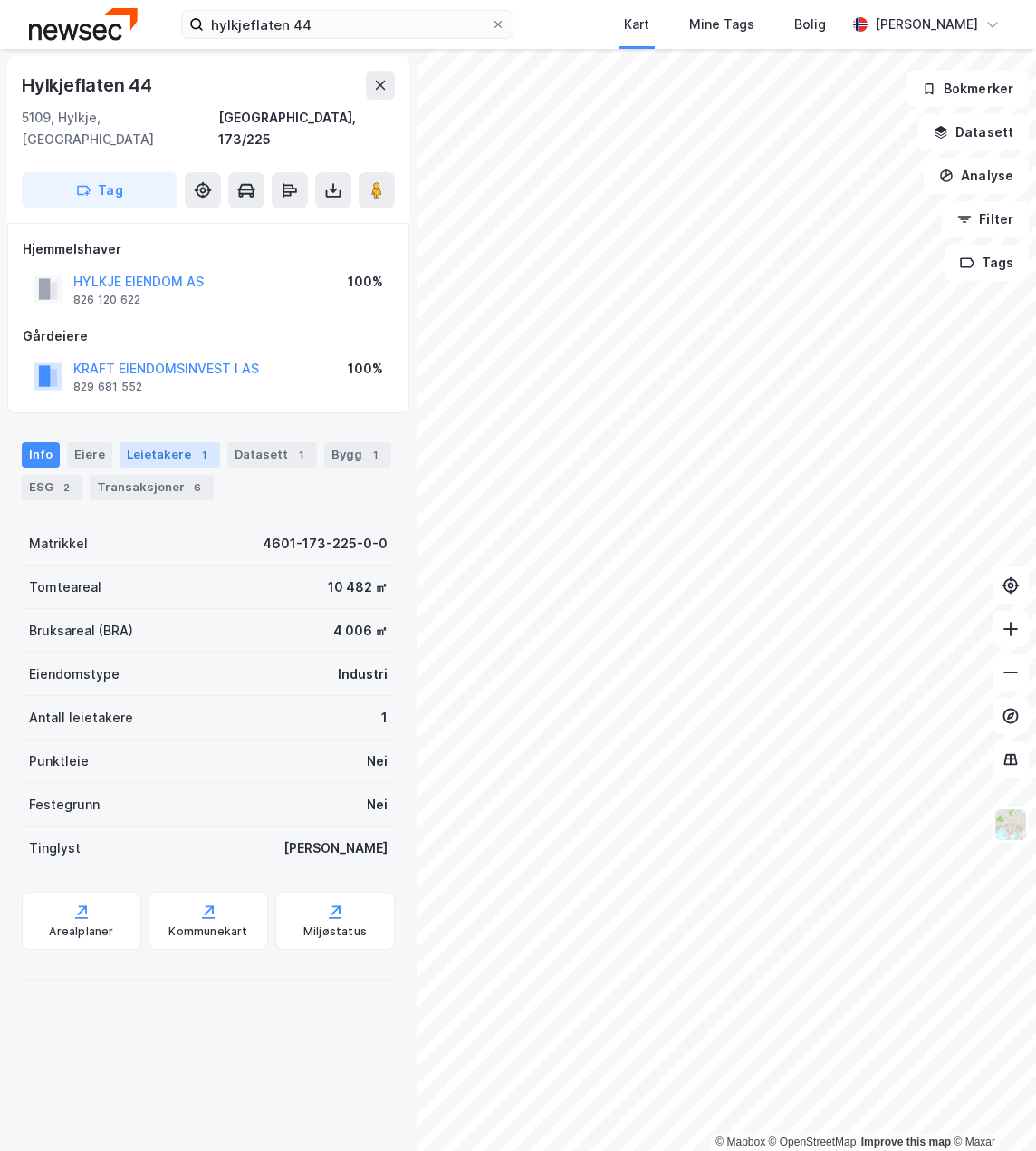
click at [156, 442] on div "Leietakere 1" at bounding box center [170, 454] width 101 height 25
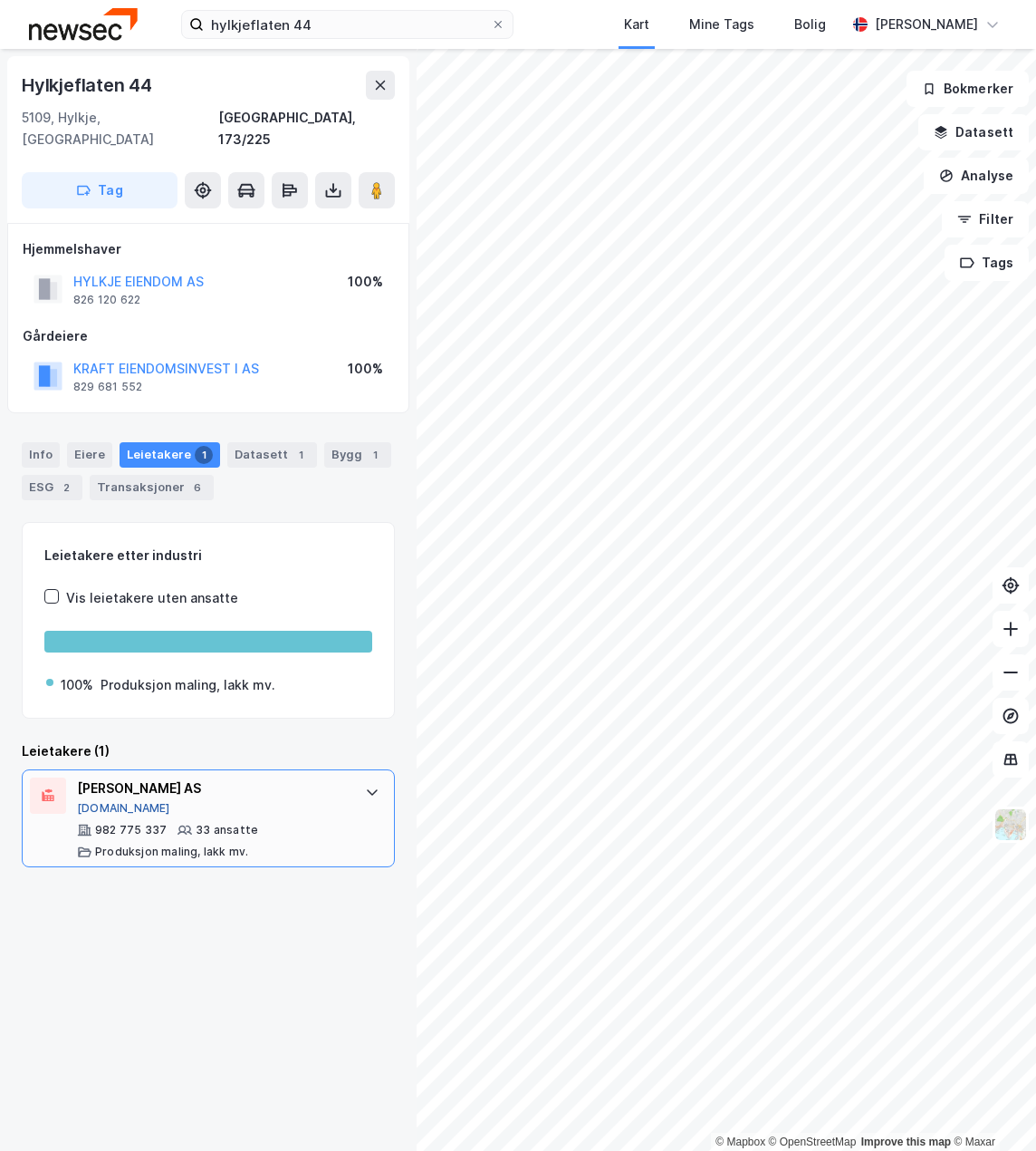
click at [103, 801] on button "Proff.no" at bounding box center [124, 808] width 94 height 15
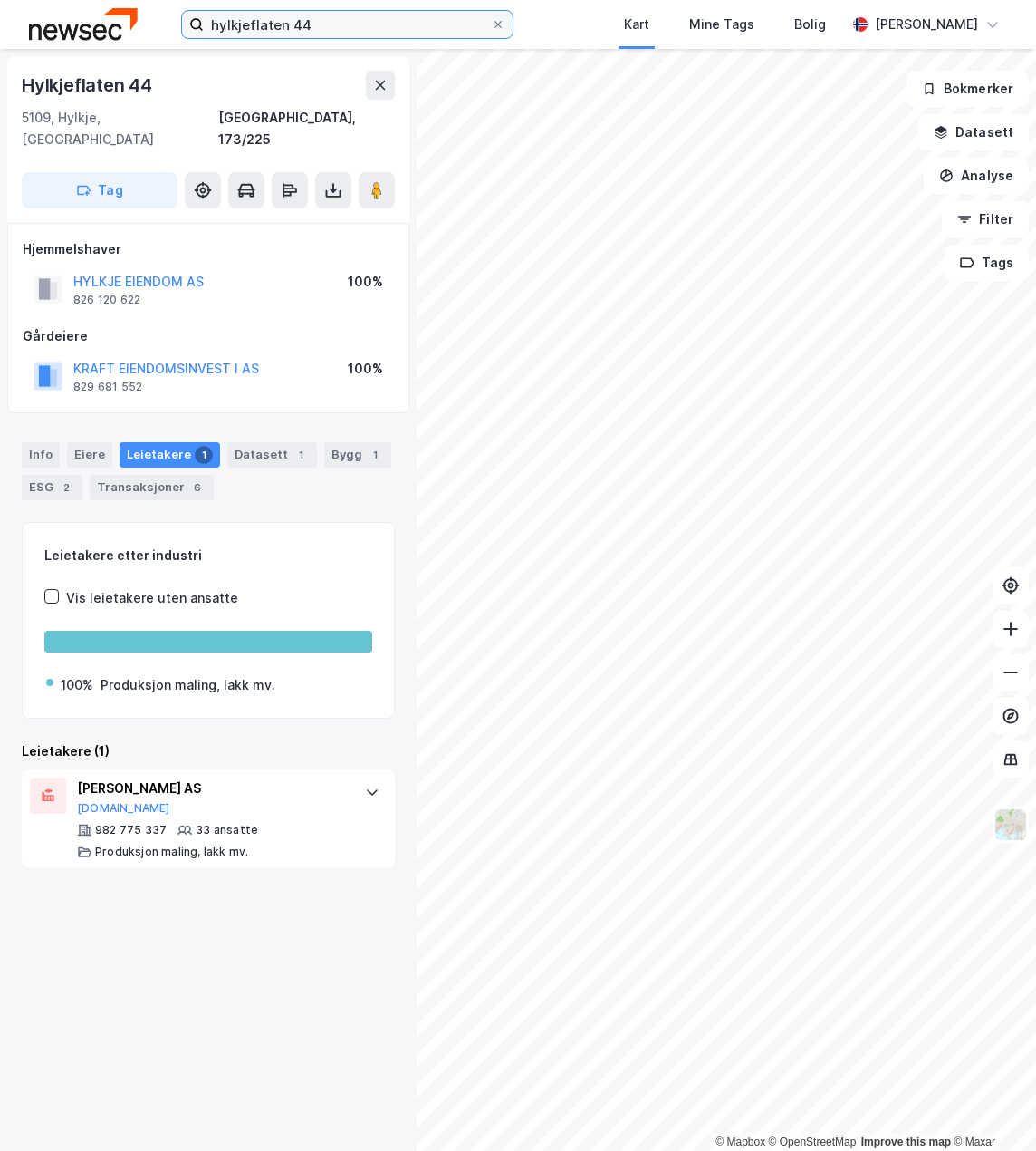
click at [389, 28] on input "hylkjeflaten 44" at bounding box center [347, 24] width 287 height 27
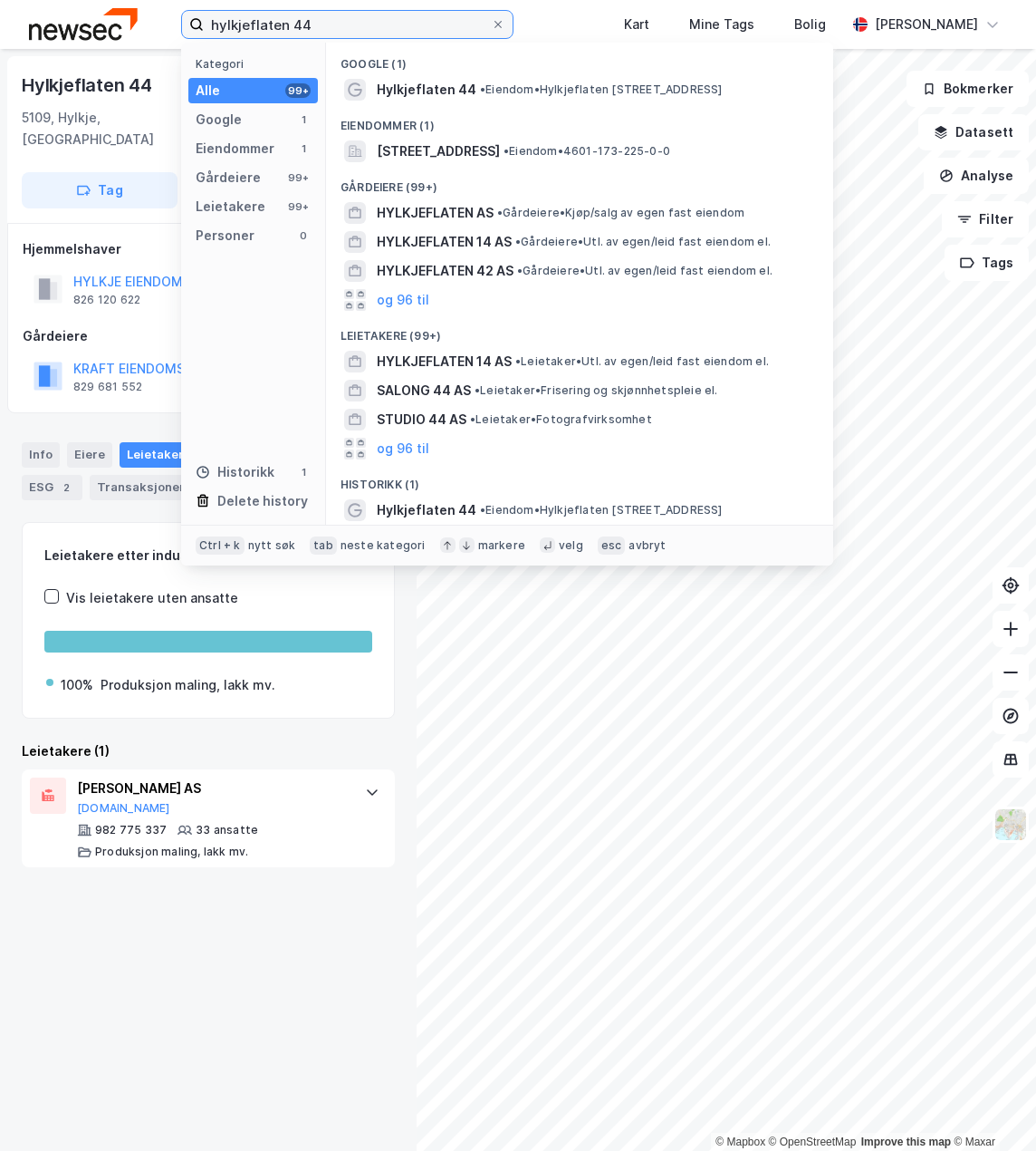
drag, startPoint x: 386, startPoint y: 28, endPoint x: 140, endPoint y: 21, distance: 246.1
click at [140, 21] on div "hylkjeflaten 44 Kategori Alle 99+ Google 1 Eiendommer 1 Gårdeiere 99+ Leietaker…" at bounding box center [518, 24] width 1036 height 49
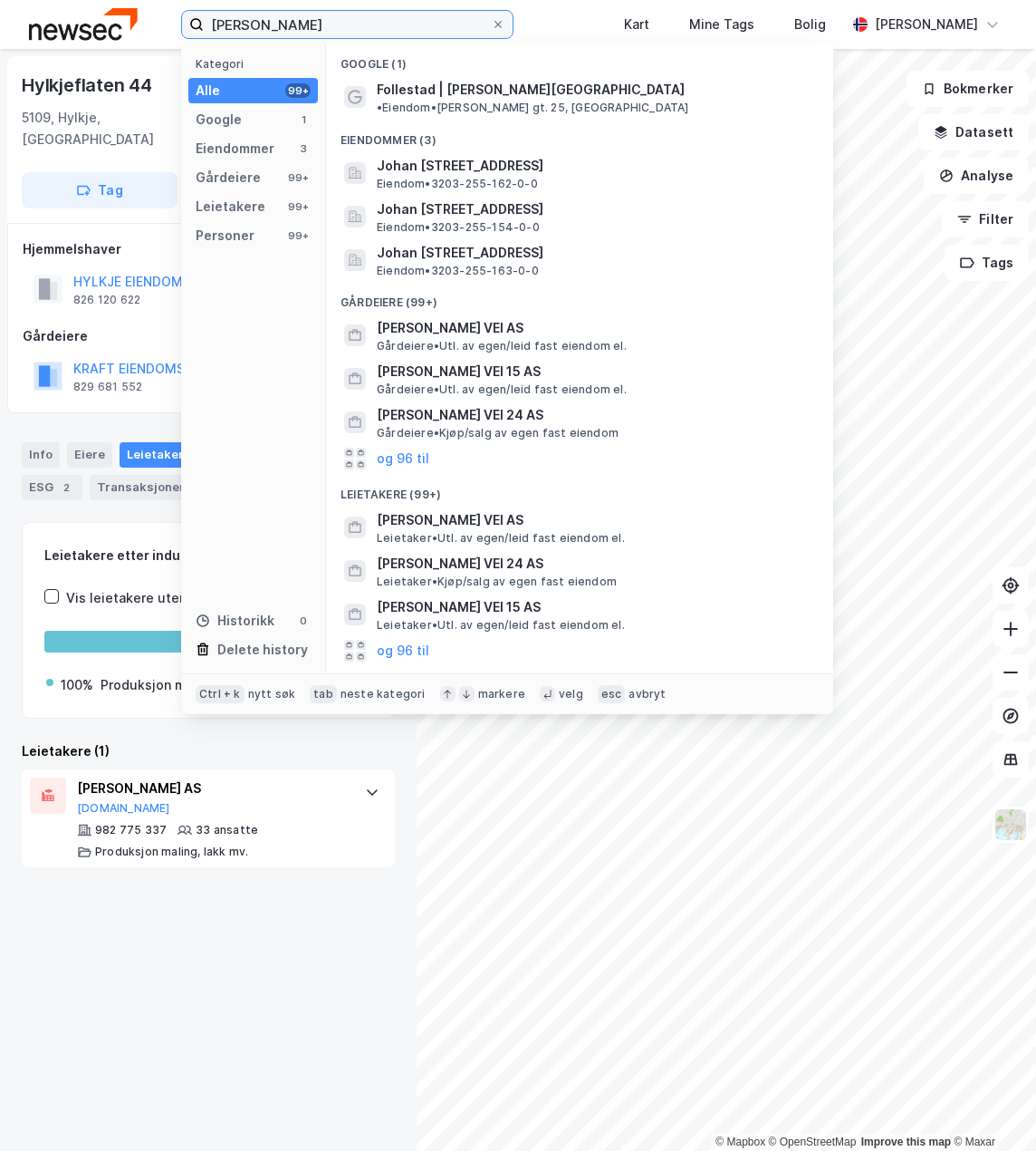
click at [353, 30] on input "johan follestad" at bounding box center [347, 24] width 287 height 27
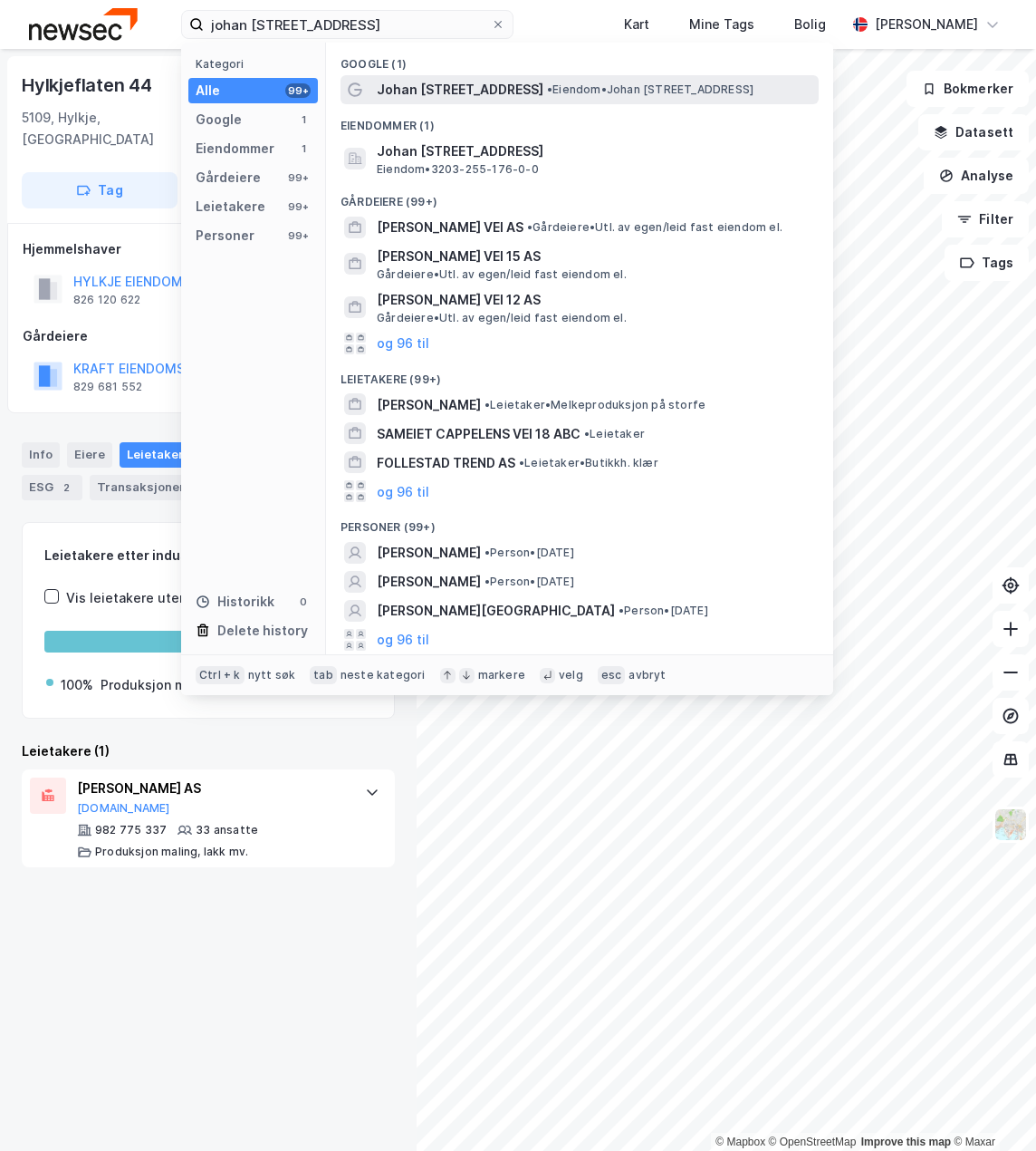
click at [515, 85] on span "Johan Follestads vei 18" at bounding box center [460, 90] width 167 height 22
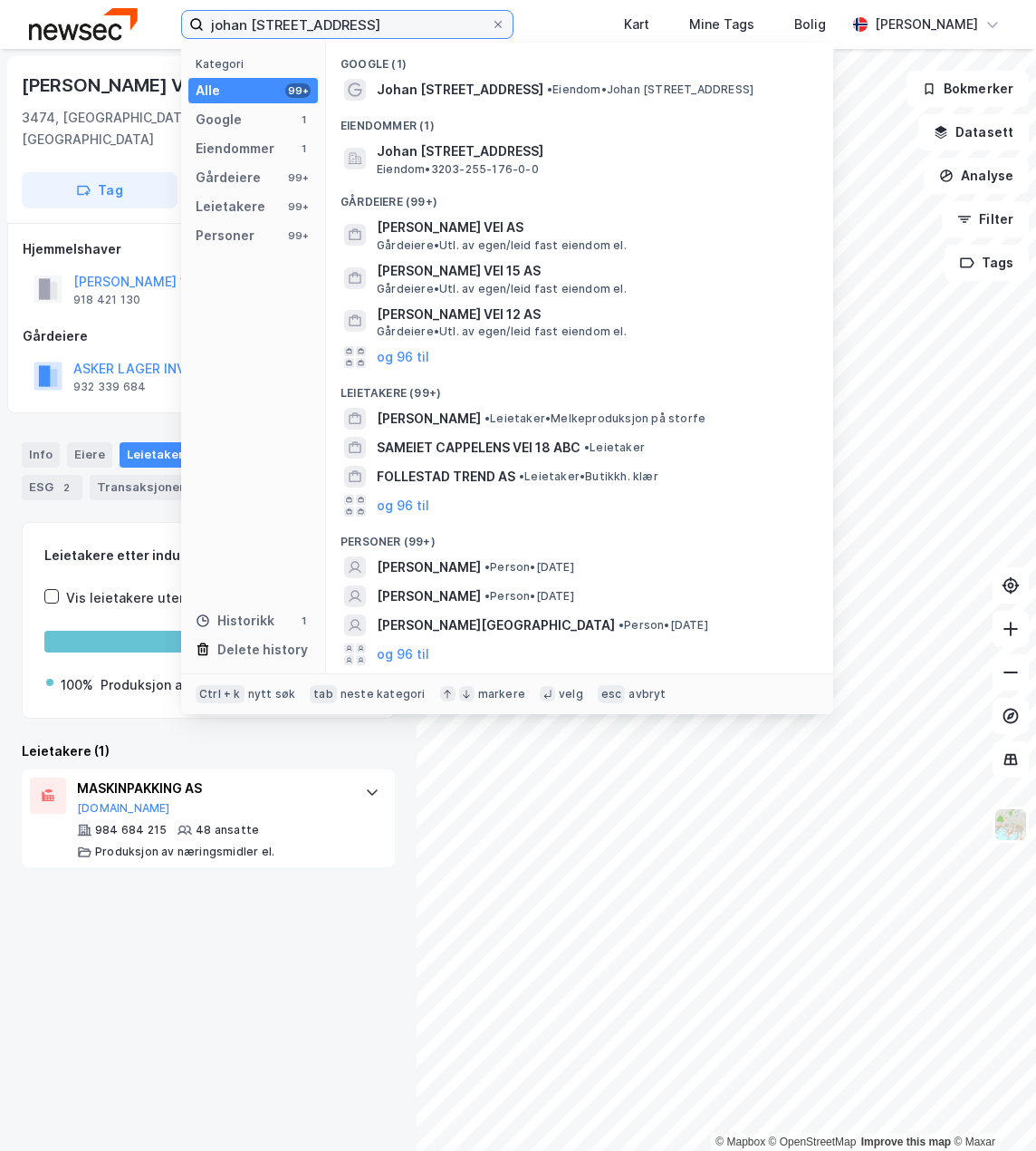
drag, startPoint x: 415, startPoint y: 27, endPoint x: 154, endPoint y: 33, distance: 261.1
click at [163, 35] on div "johan follestads vei 18 Kategori Alle 99+ Google 1 Eiendommer 1 Gårdeiere 99+ L…" at bounding box center [518, 24] width 1036 height 49
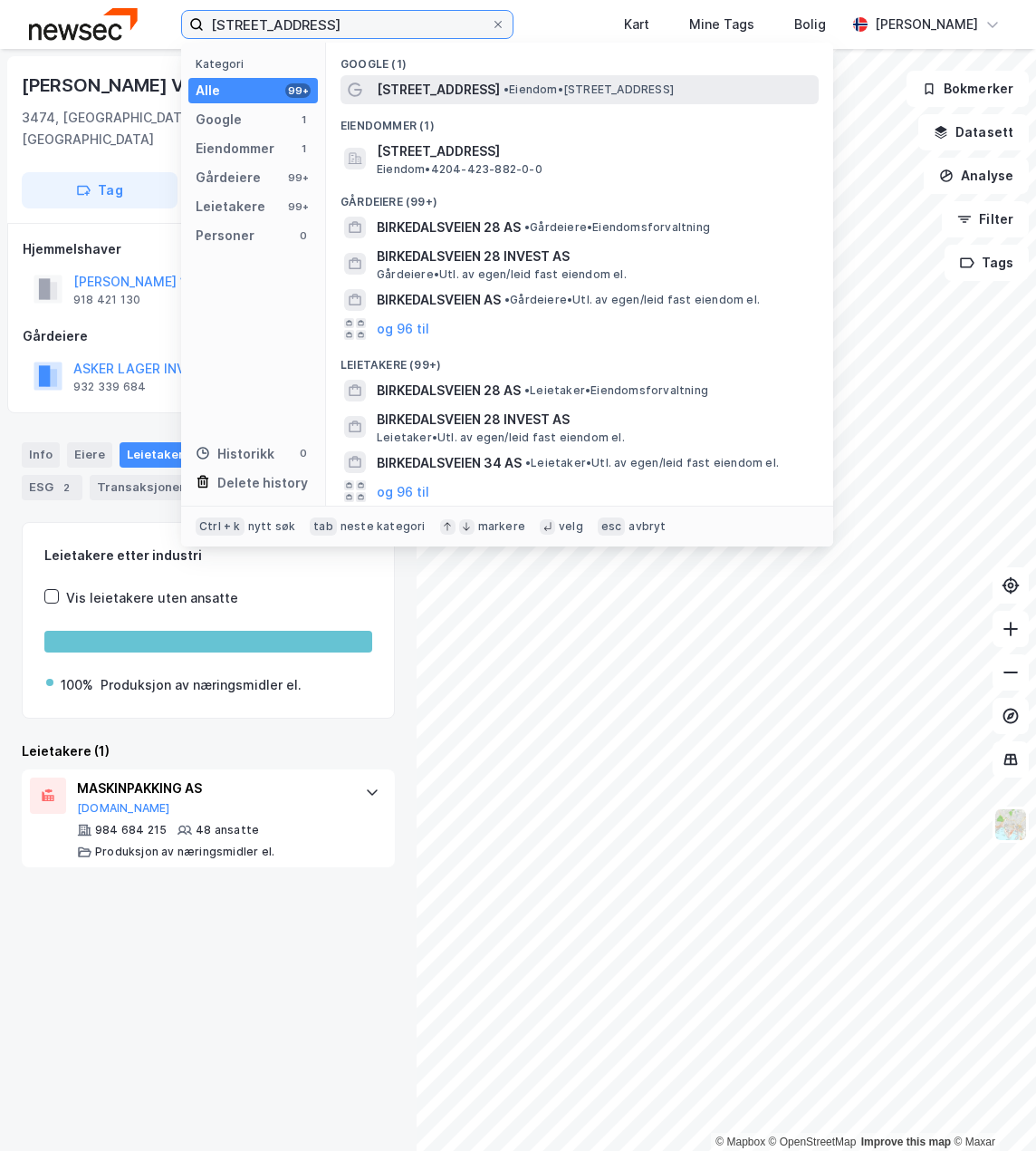
type input "birkedalsveien 28"
click at [565, 89] on span "• Eiendom • Birkedalsveien 28, 4640 Søgne" at bounding box center [588, 90] width 171 height 15
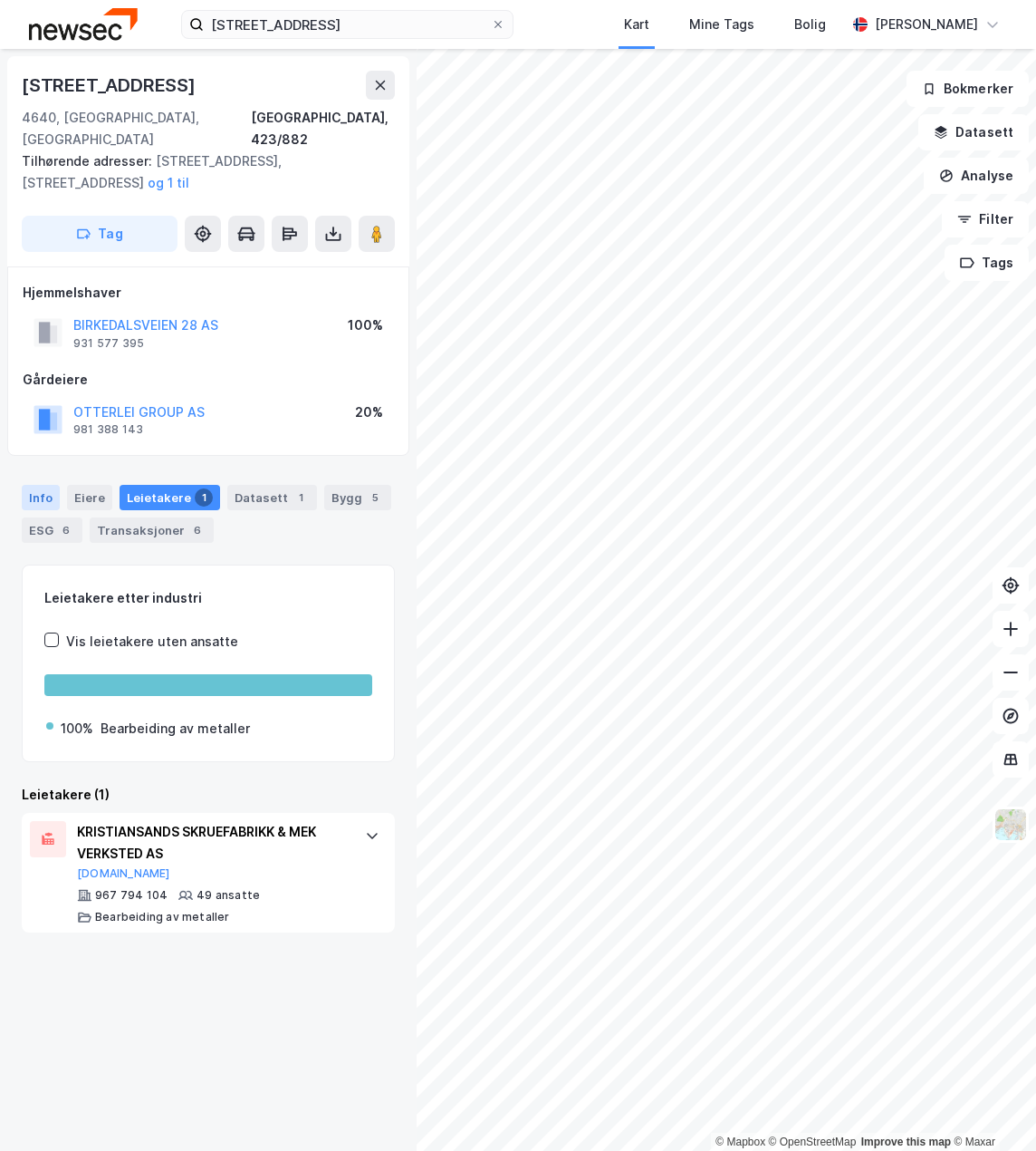
click at [29, 485] on div "Info" at bounding box center [41, 497] width 38 height 25
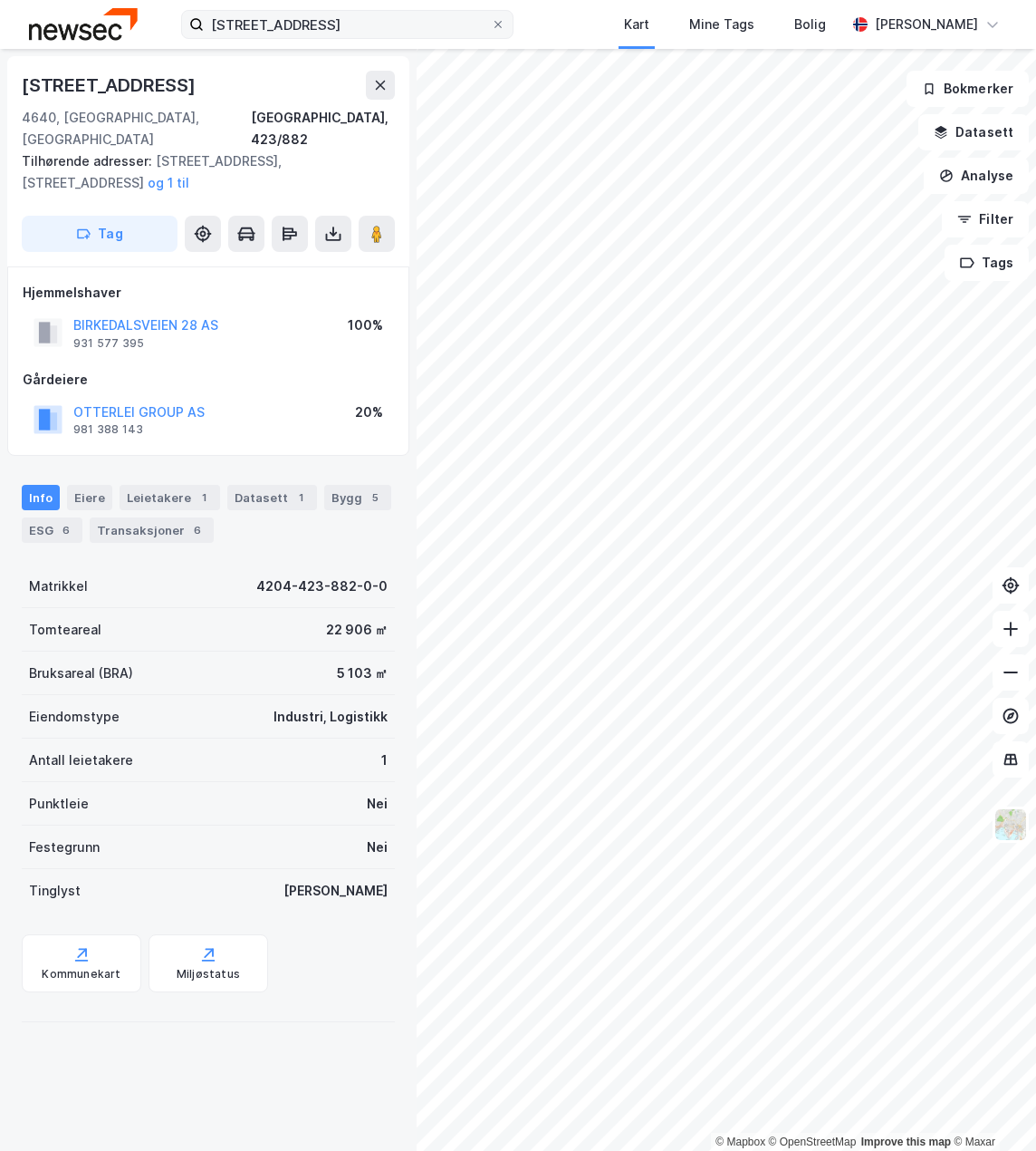
click at [493, 22] on icon at bounding box center [498, 24] width 11 height 11
click at [491, 22] on input "birkedalsveien 28" at bounding box center [347, 24] width 287 height 27
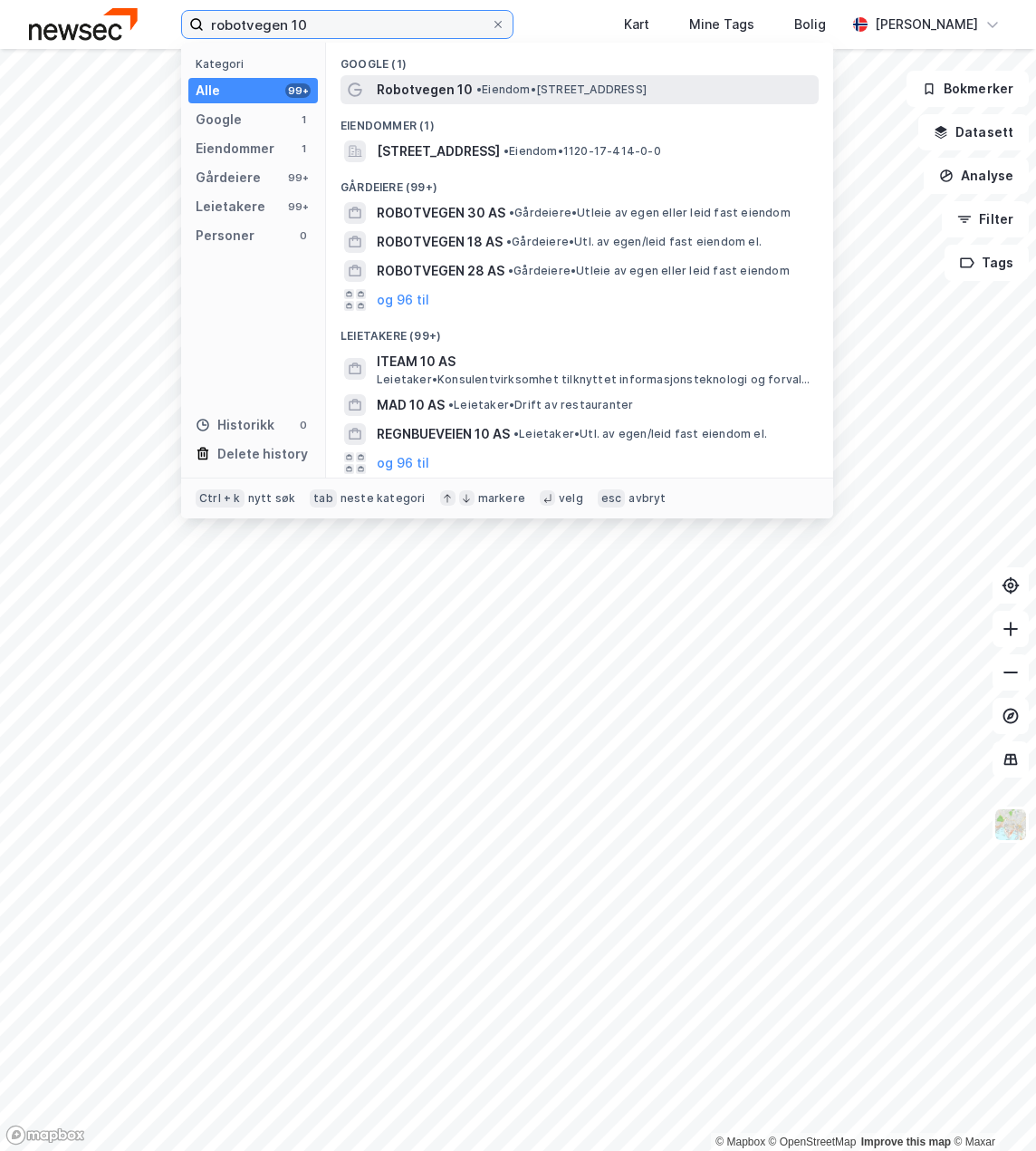
type input "robotvegen 10"
click at [588, 86] on span "• Eiendom • Robotvegen 10, 4340 Bryne" at bounding box center [561, 90] width 171 height 15
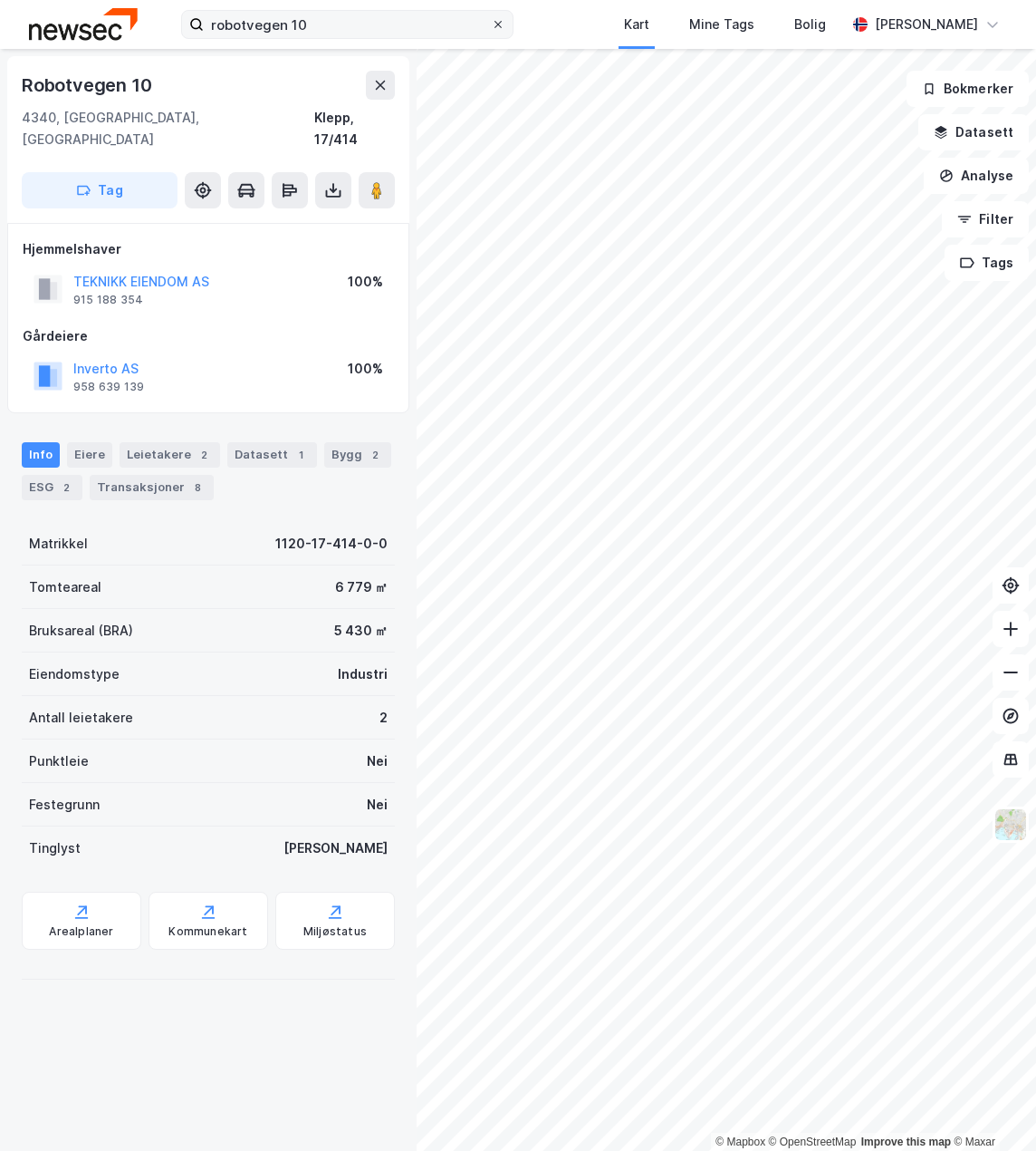
click at [501, 28] on span at bounding box center [498, 24] width 15 height 15
click at [491, 28] on input "robotvegen 10" at bounding box center [347, 24] width 287 height 27
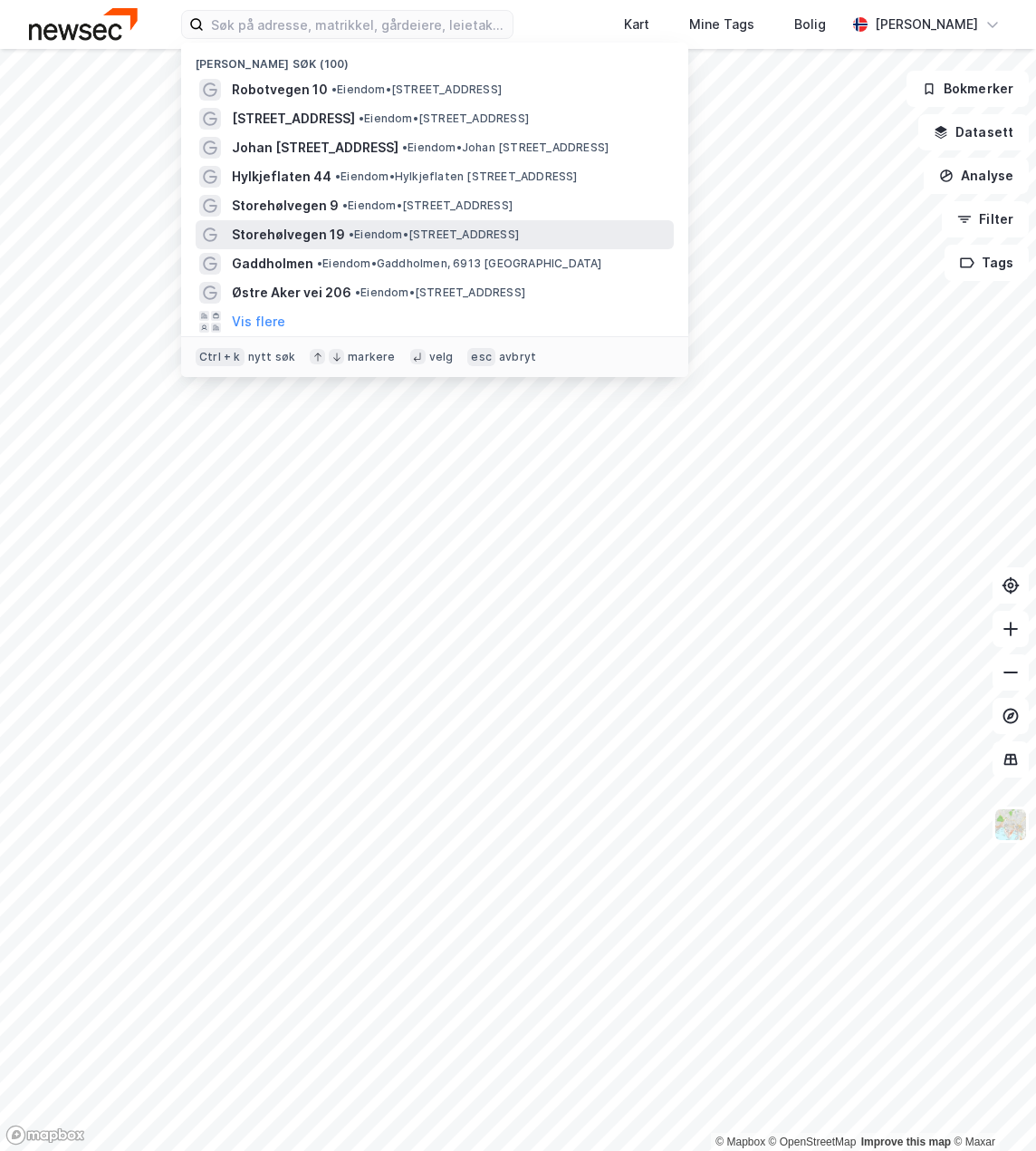
click at [391, 235] on span "• Eiendom • Storehølvegen 19, 6065 Ulsteinvik" at bounding box center [434, 234] width 171 height 15
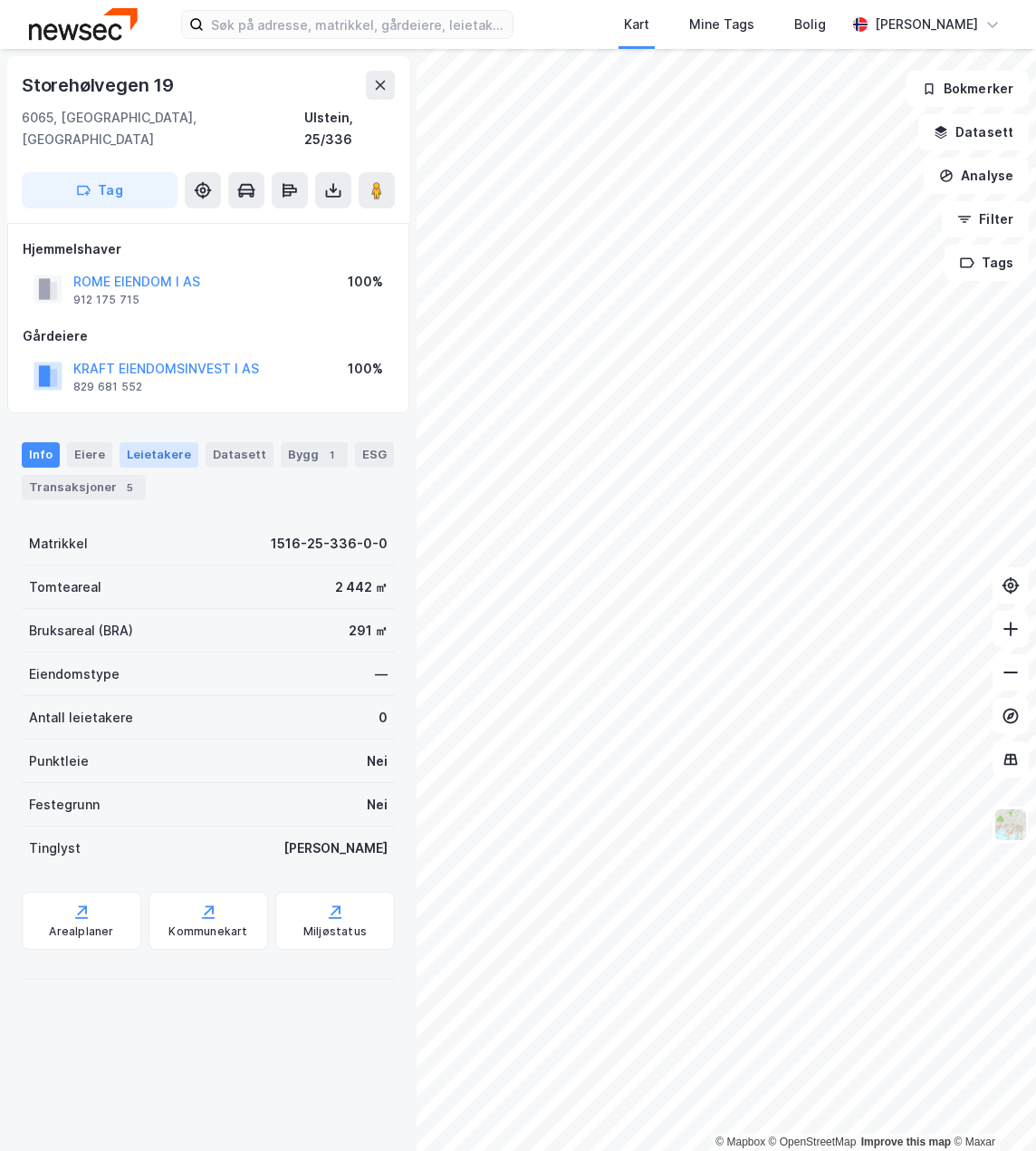
click at [154, 442] on div "Leietakere" at bounding box center [159, 454] width 79 height 25
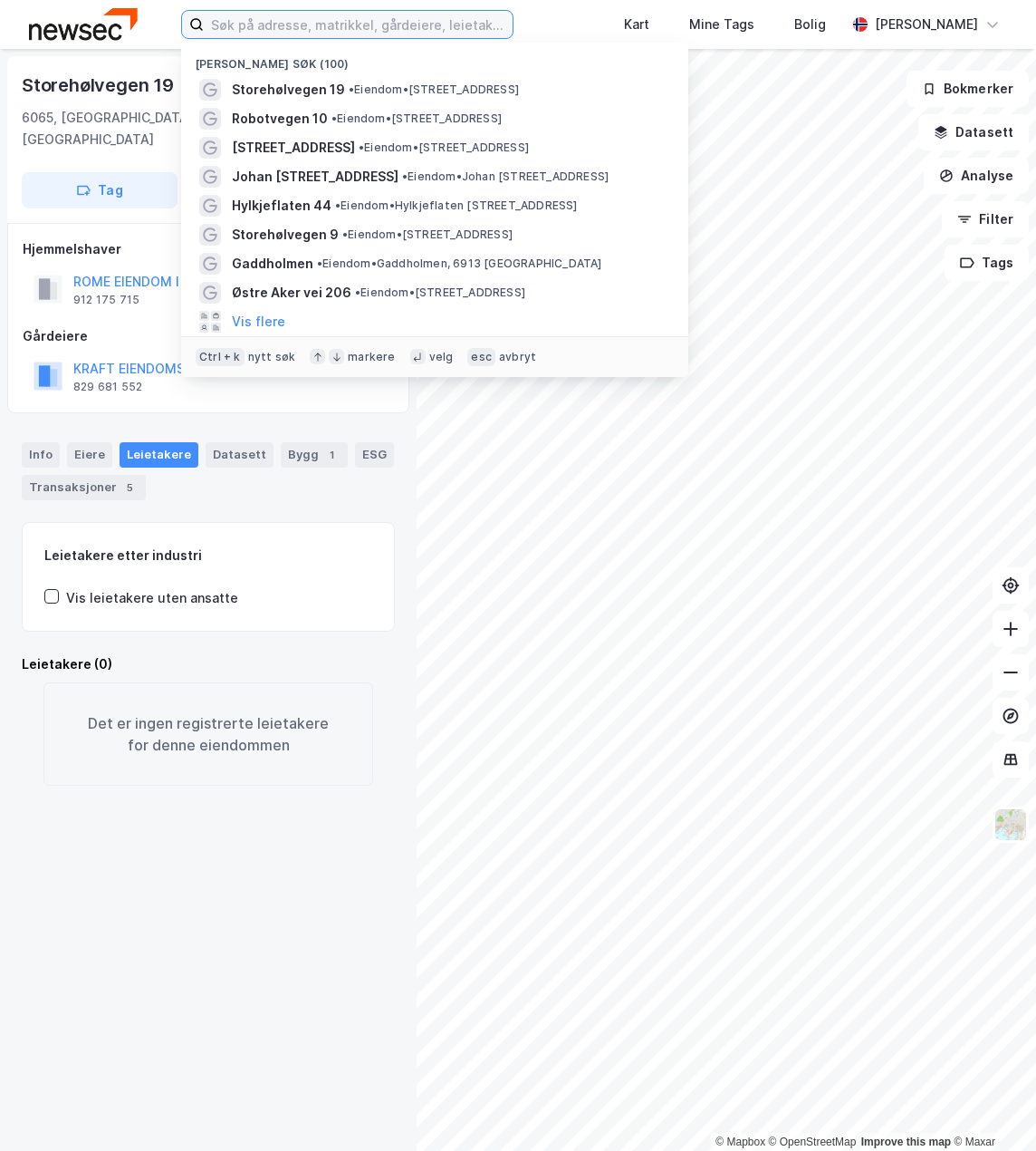
click at [331, 32] on input at bounding box center [358, 24] width 309 height 27
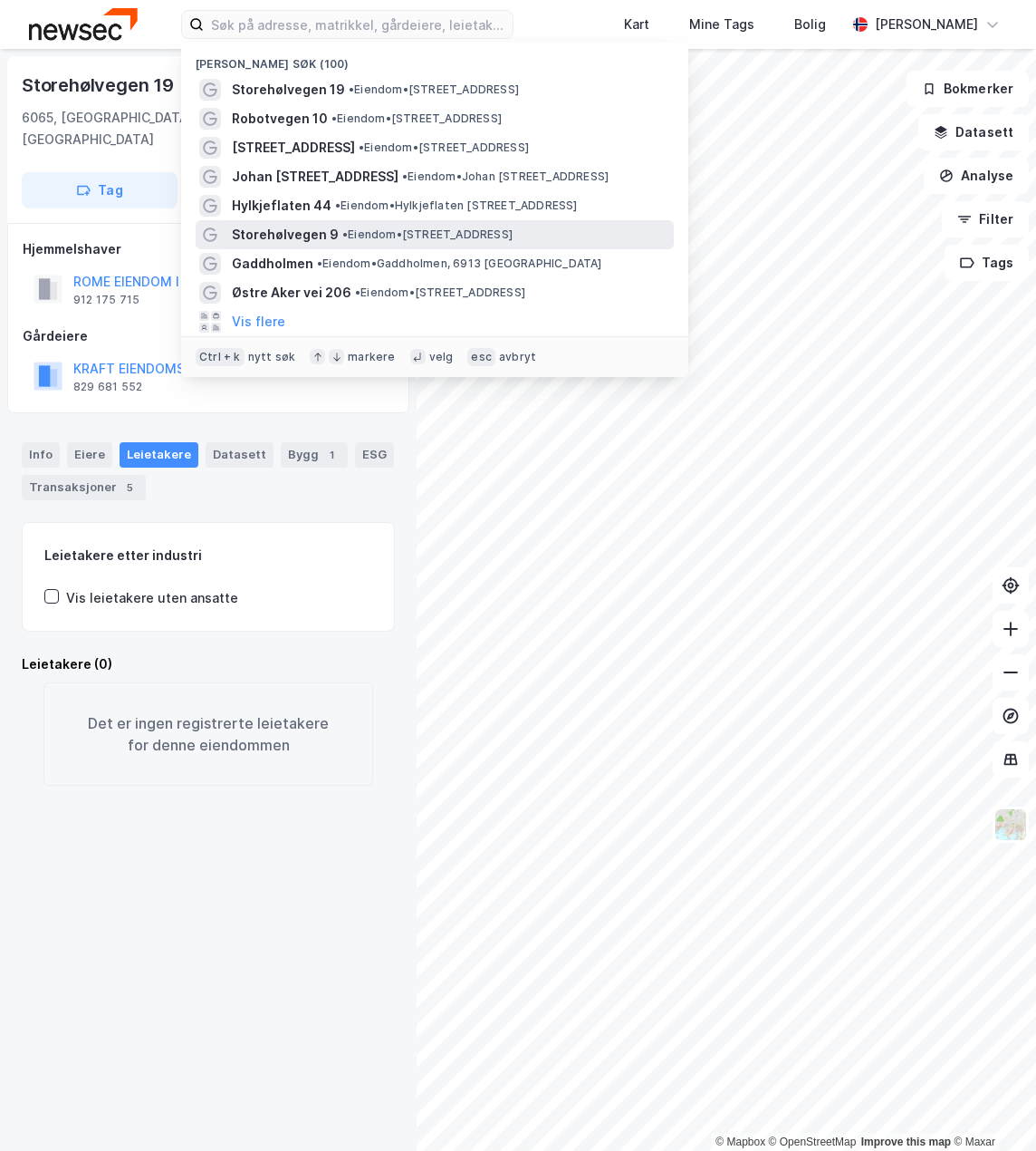
click at [314, 232] on span "Storehølvegen 9" at bounding box center [285, 234] width 107 height 22
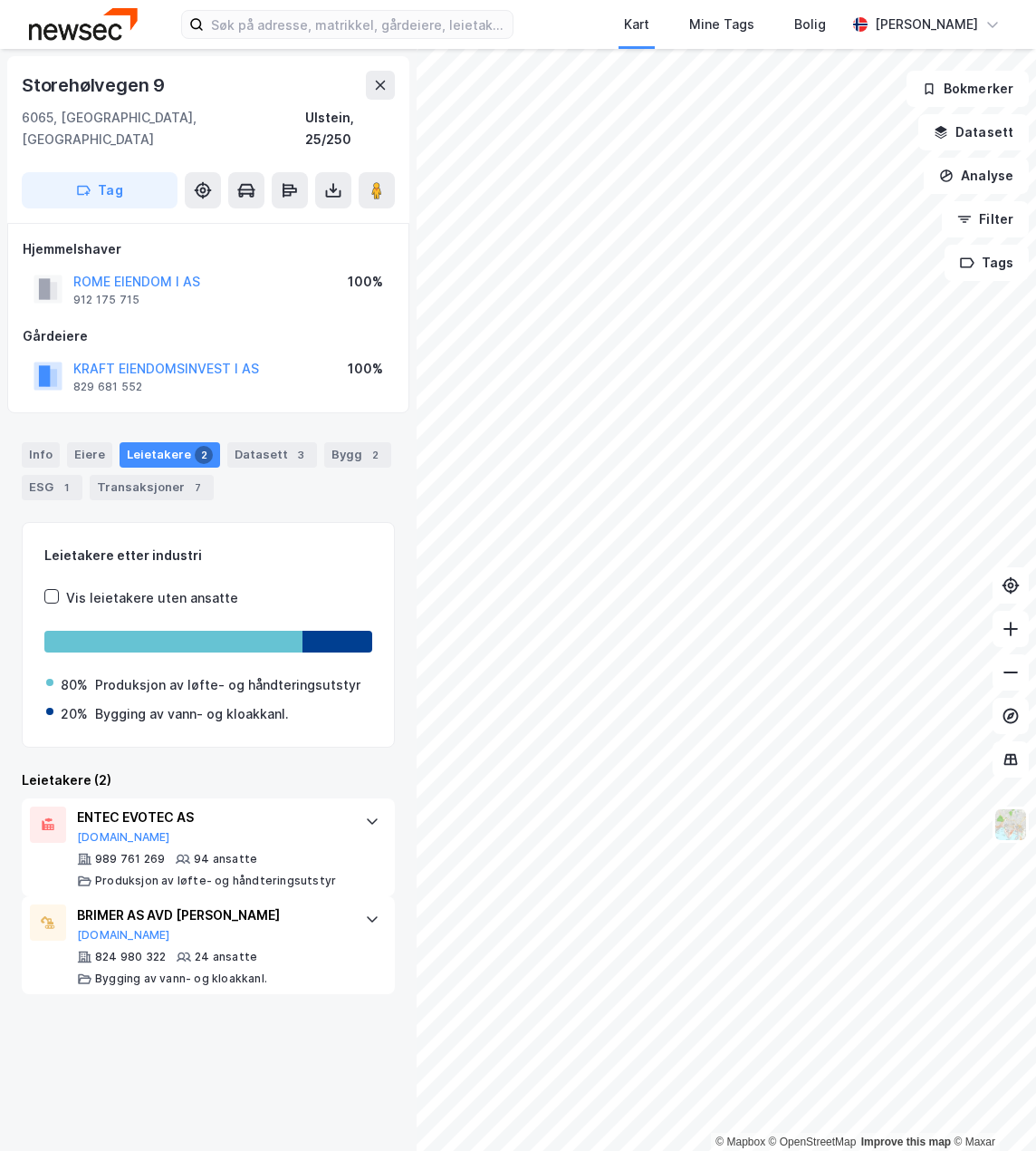
click at [332, 670] on div "© Mapbox © OpenStreetMap Improve this map © Maxar Storehølvegen 9 6065, Ulstein…" at bounding box center [518, 599] width 1036 height 1102
click at [1035, 551] on html "Kart Mine Tags Bolig Marianne Wamnes © Mapbox © OpenStreetMap Improve this map …" at bounding box center [518, 576] width 1036 height 1151
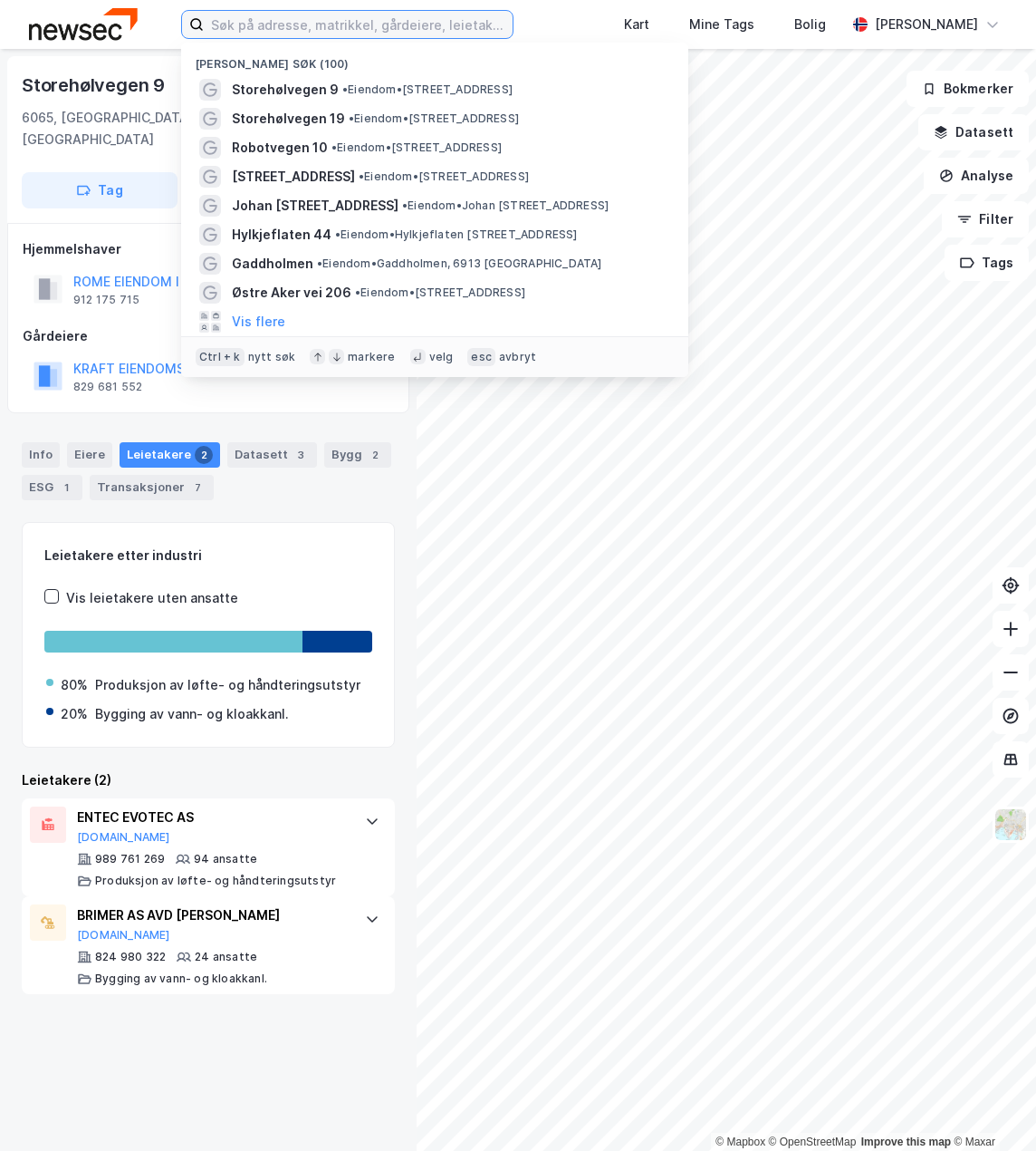
click at [312, 11] on input at bounding box center [358, 24] width 309 height 27
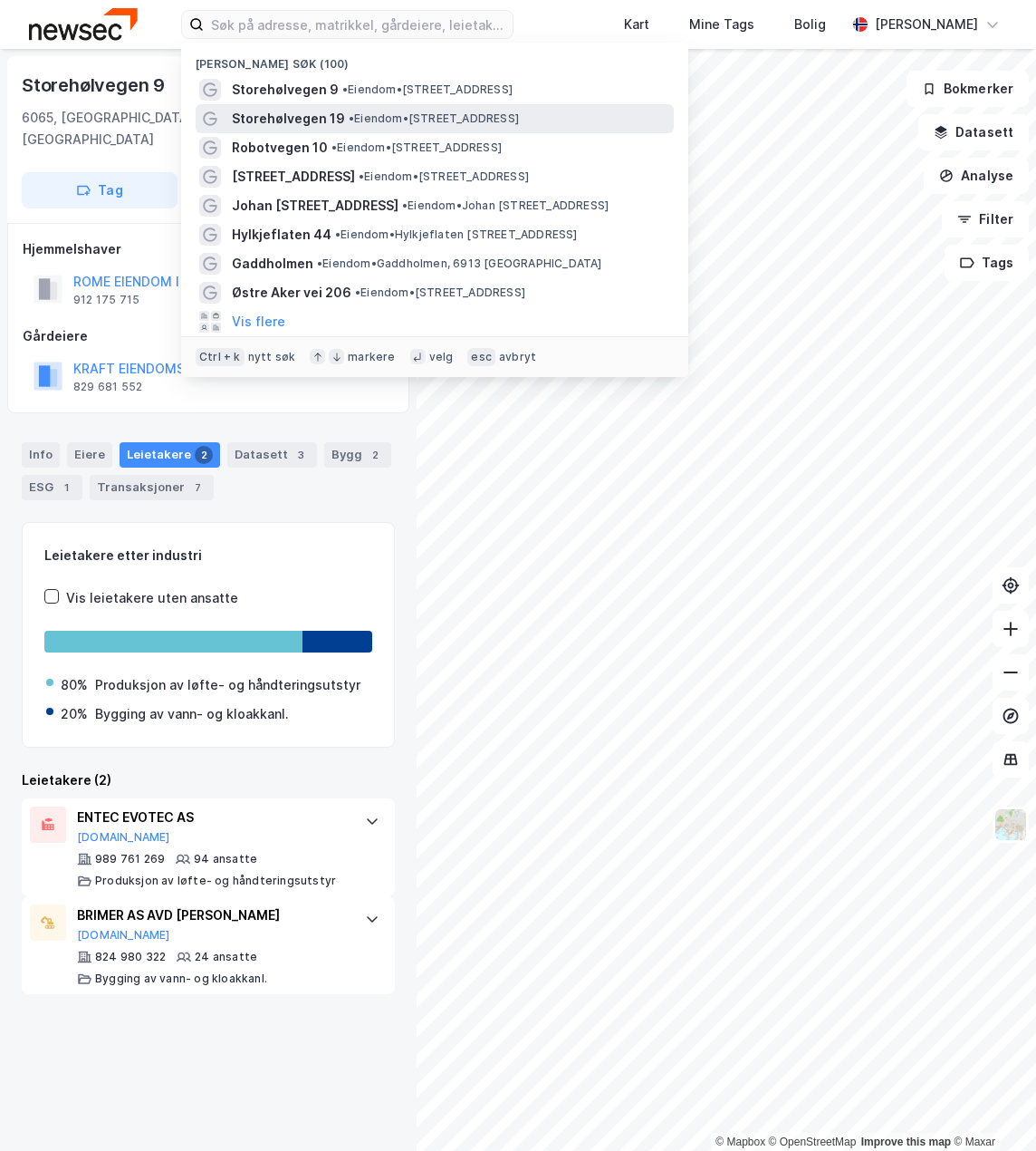
click at [301, 111] on span "Storehølvegen 19" at bounding box center [289, 119] width 114 height 22
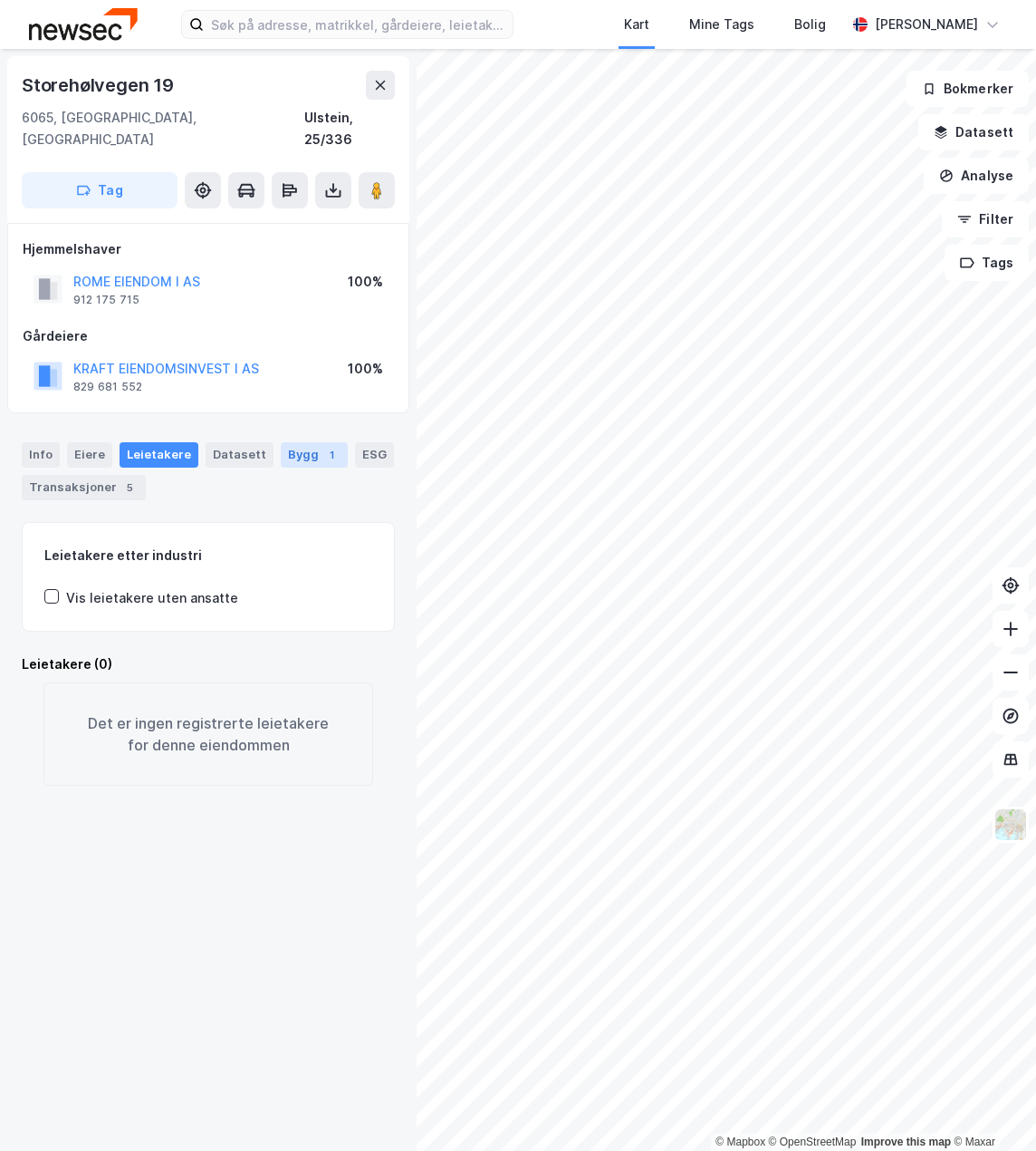
click at [295, 442] on div "Bygg 1" at bounding box center [314, 454] width 67 height 25
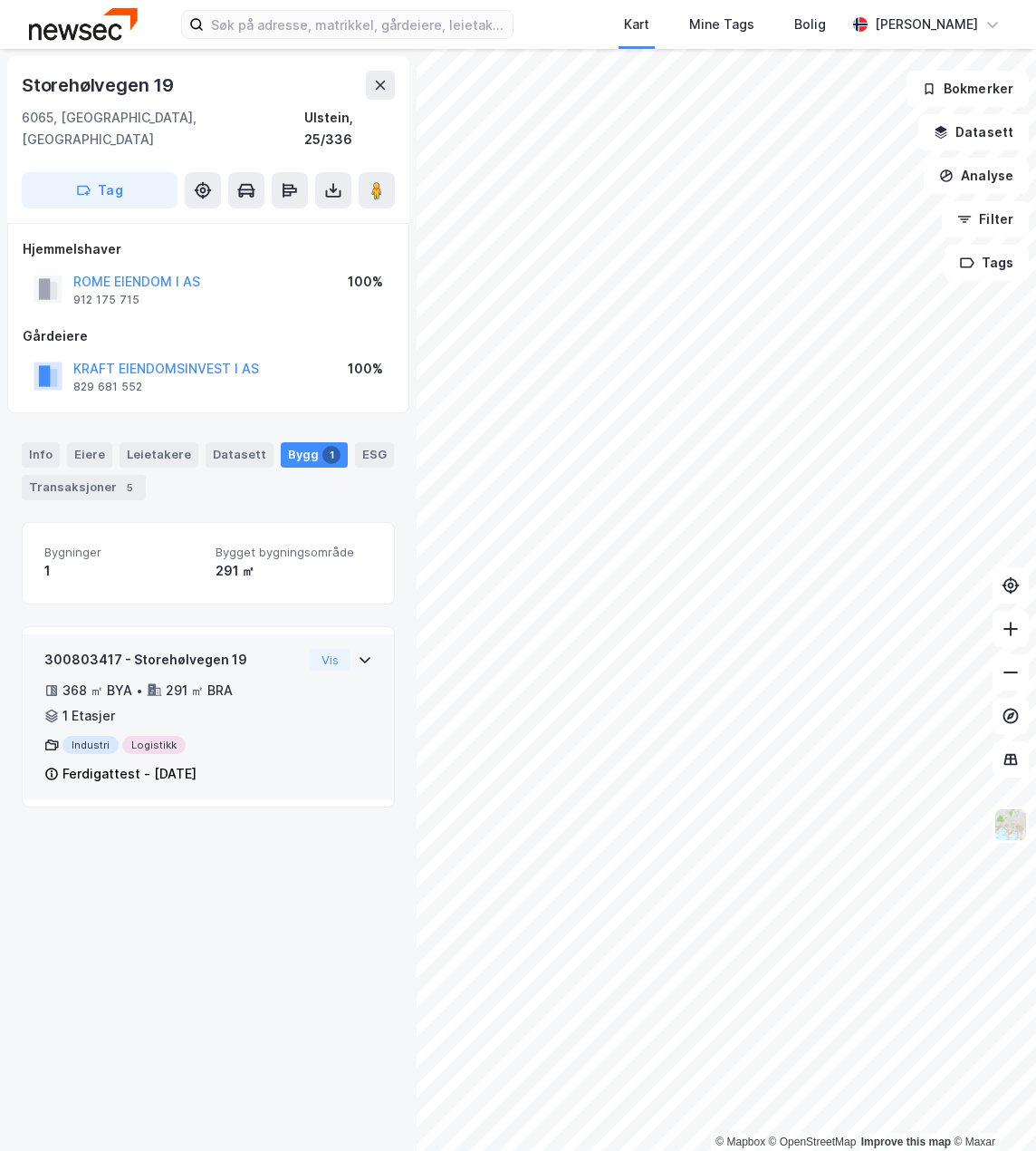
click at [274, 685] on div "368 ㎡ BYA • 291 ㎡ BRA • 1 Etasjer" at bounding box center [173, 702] width 258 height 47
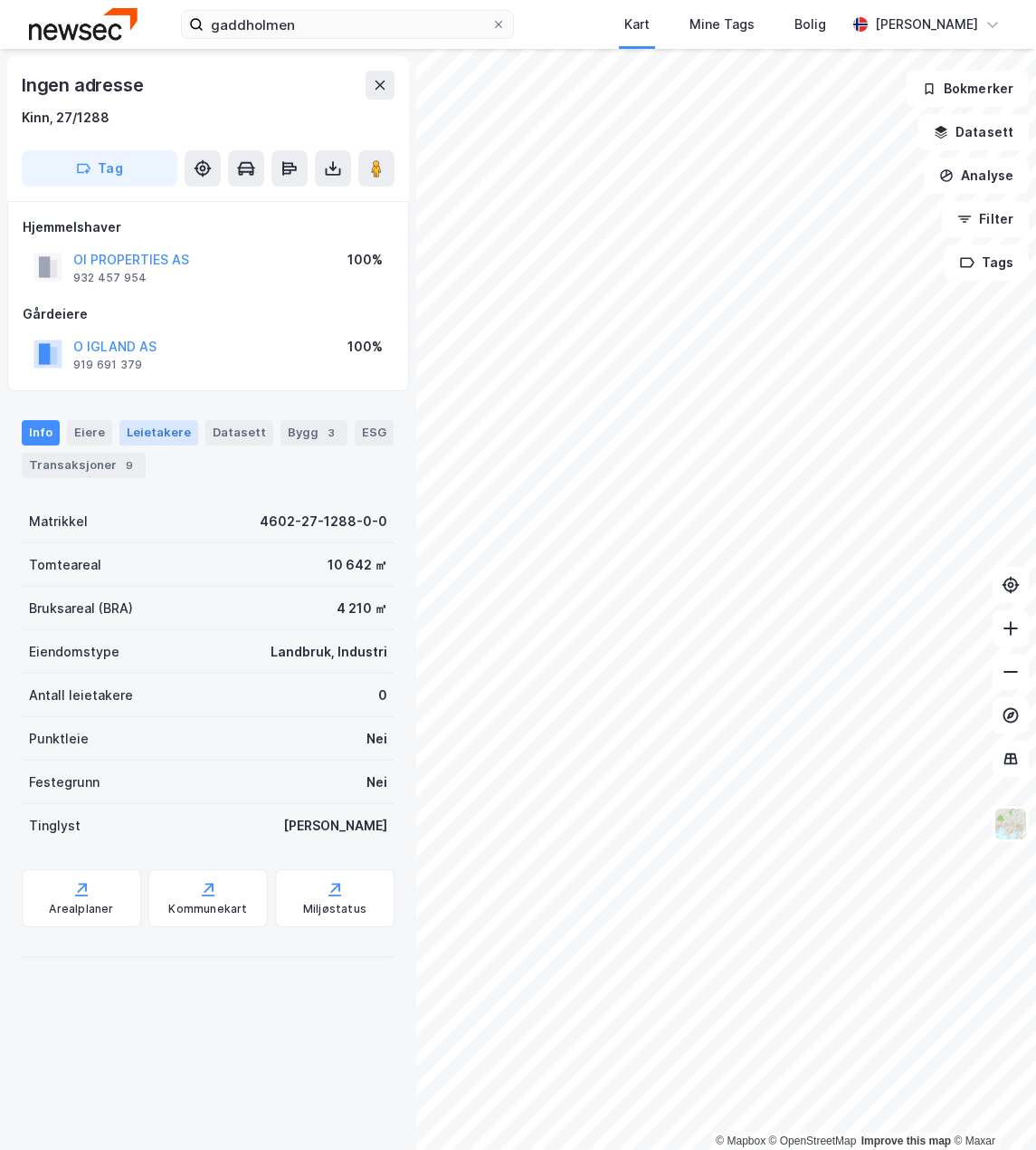
click at [149, 431] on div "Leietakere" at bounding box center [158, 431] width 79 height 25
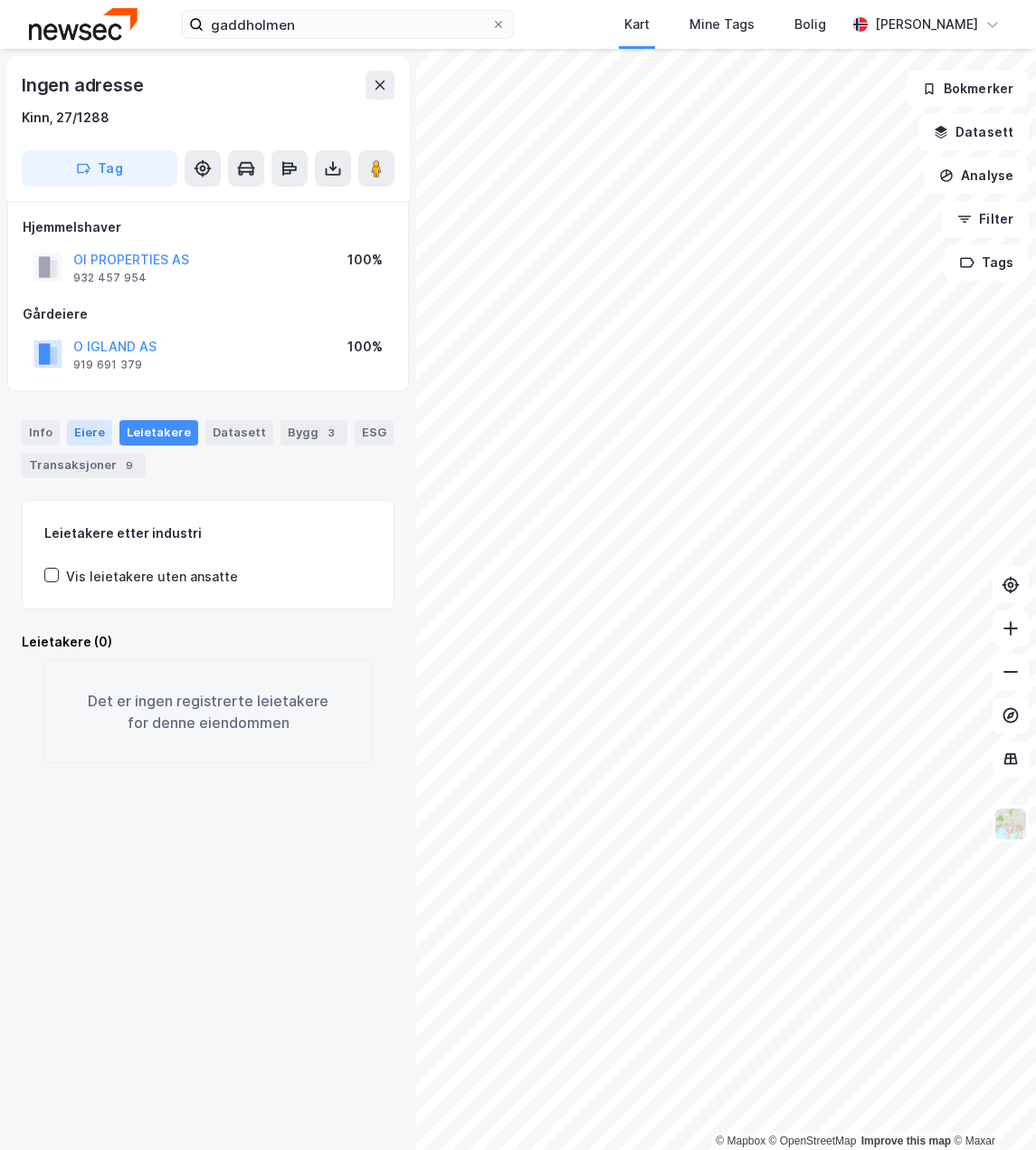
click at [95, 430] on div "Eiere" at bounding box center [89, 431] width 45 height 25
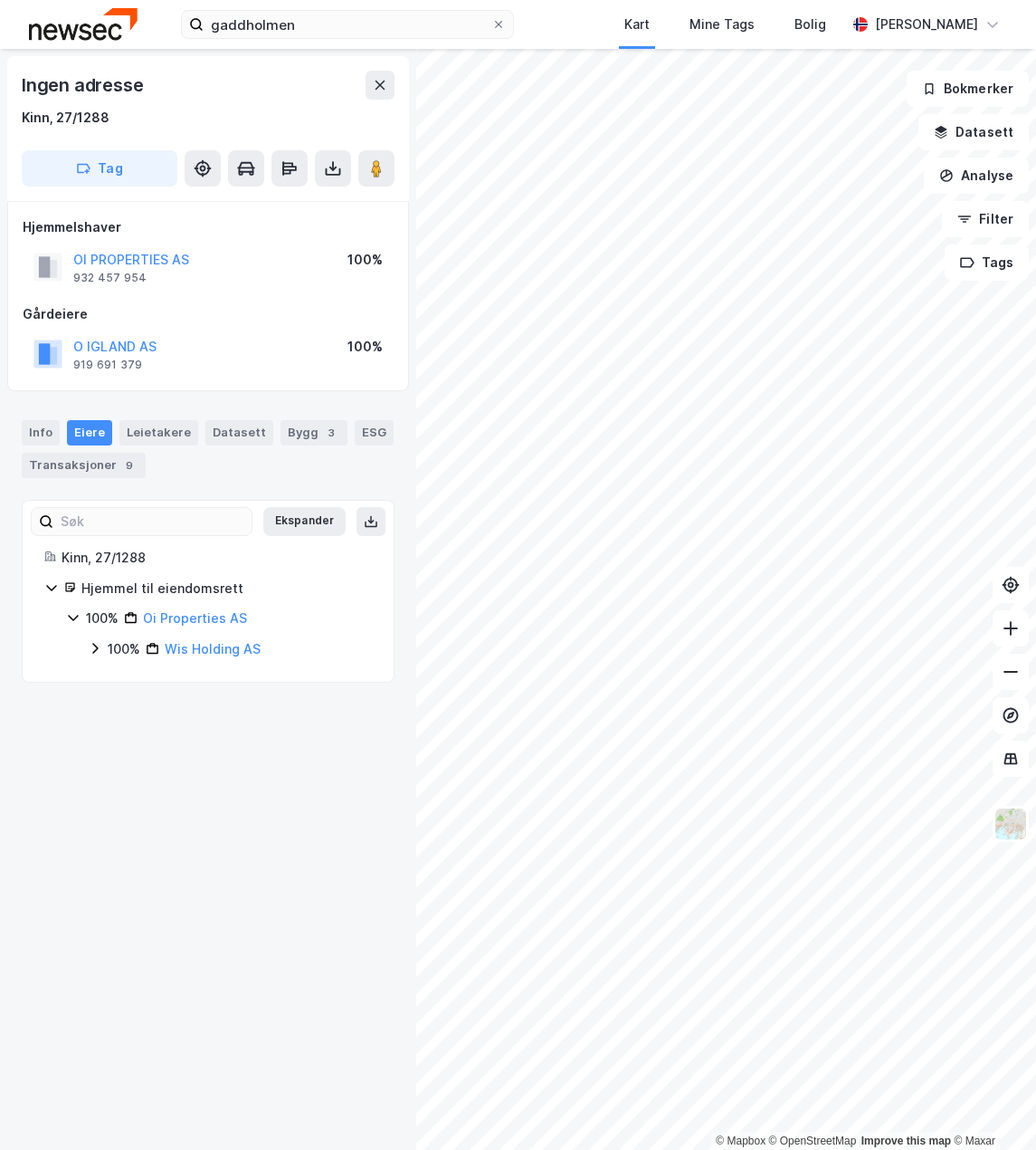
click at [85, 616] on div "100% Oi Properties AS" at bounding box center [218, 618] width 306 height 22
click at [95, 613] on div "100%" at bounding box center [102, 618] width 33 height 22
click at [115, 653] on div "100%" at bounding box center [124, 649] width 33 height 22
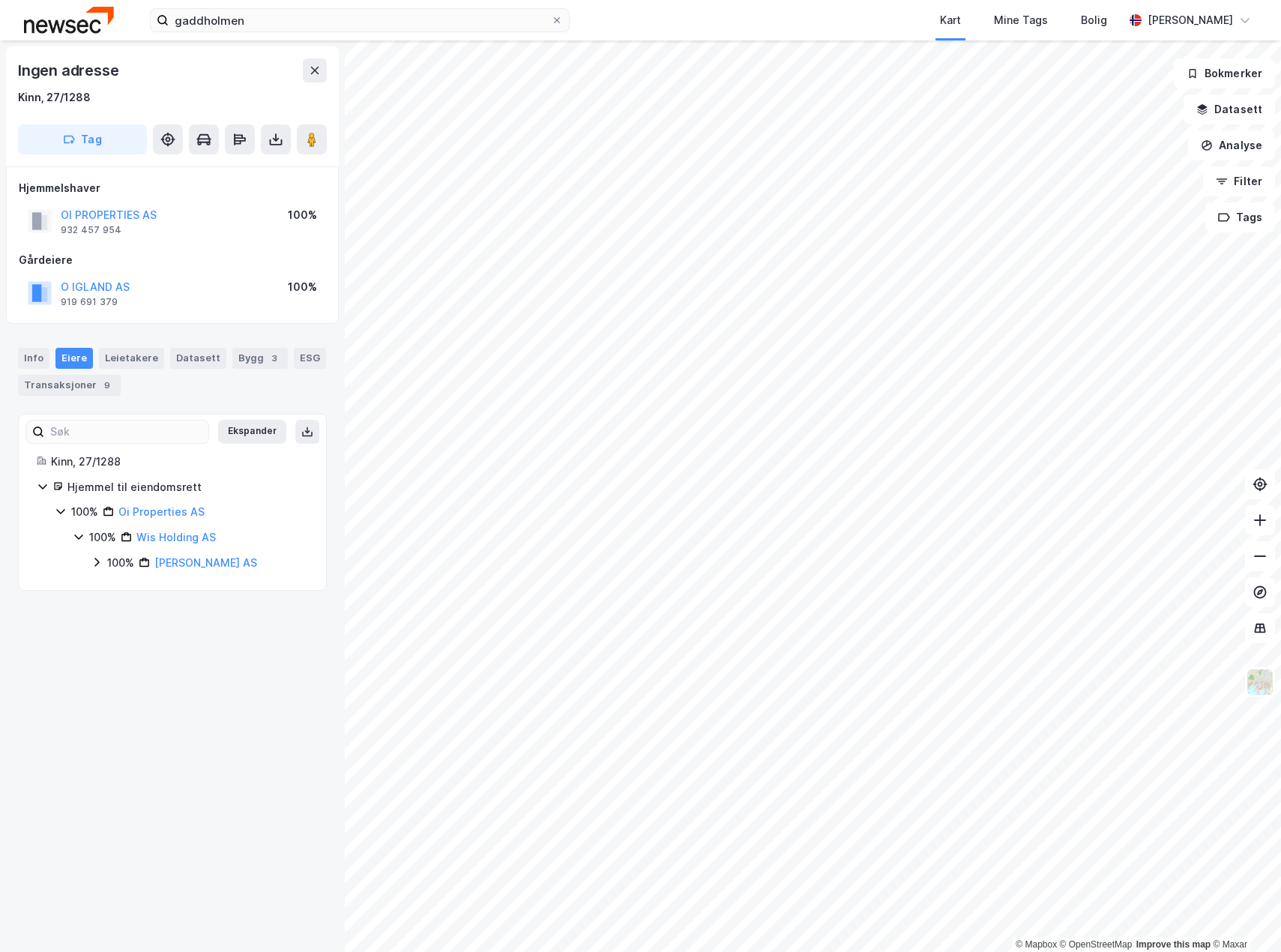
click at [270, 236] on div "© Mapbox © OpenStreetMap Improve this map © Maxar Ingen adresse Kinn, 27/1288 T…" at bounding box center [640, 496] width 1281 height 912
click at [858, 579] on html "gaddholmen Kart Mine Tags Bolig Marianne Wamnes © Mapbox © OpenStreetMap Improv…" at bounding box center [640, 476] width 1281 height 952
